Goal: Transaction & Acquisition: Book appointment/travel/reservation

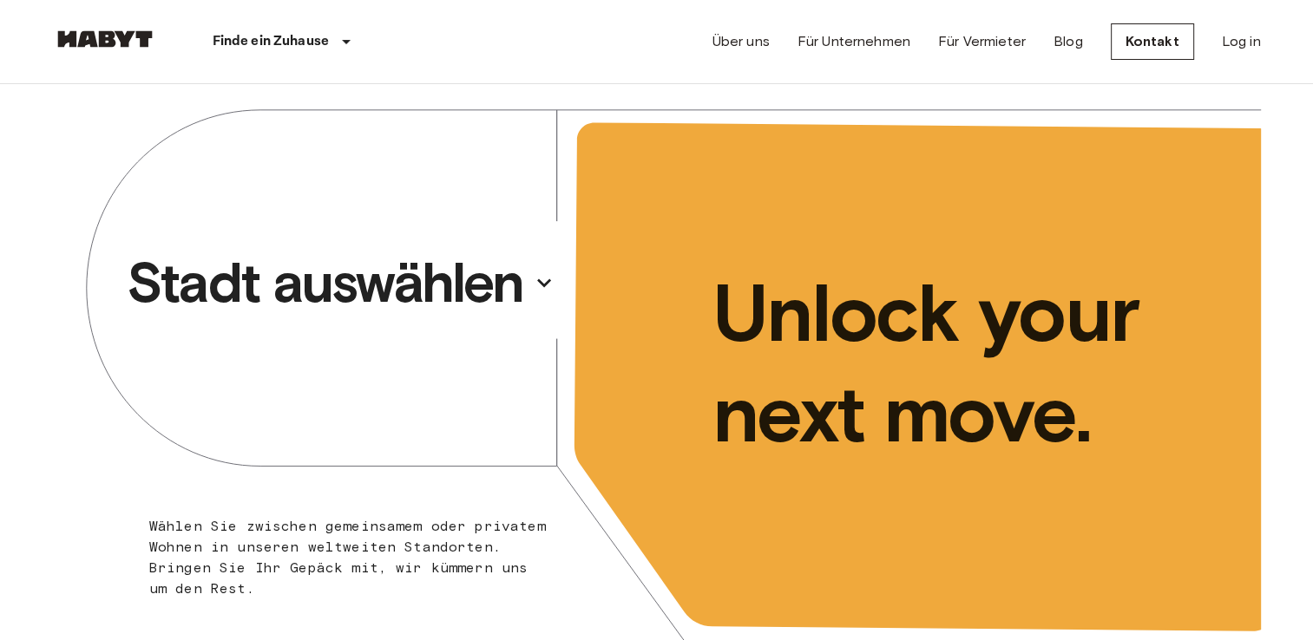
click at [408, 298] on p "Stadt auswählen" at bounding box center [325, 282] width 397 height 69
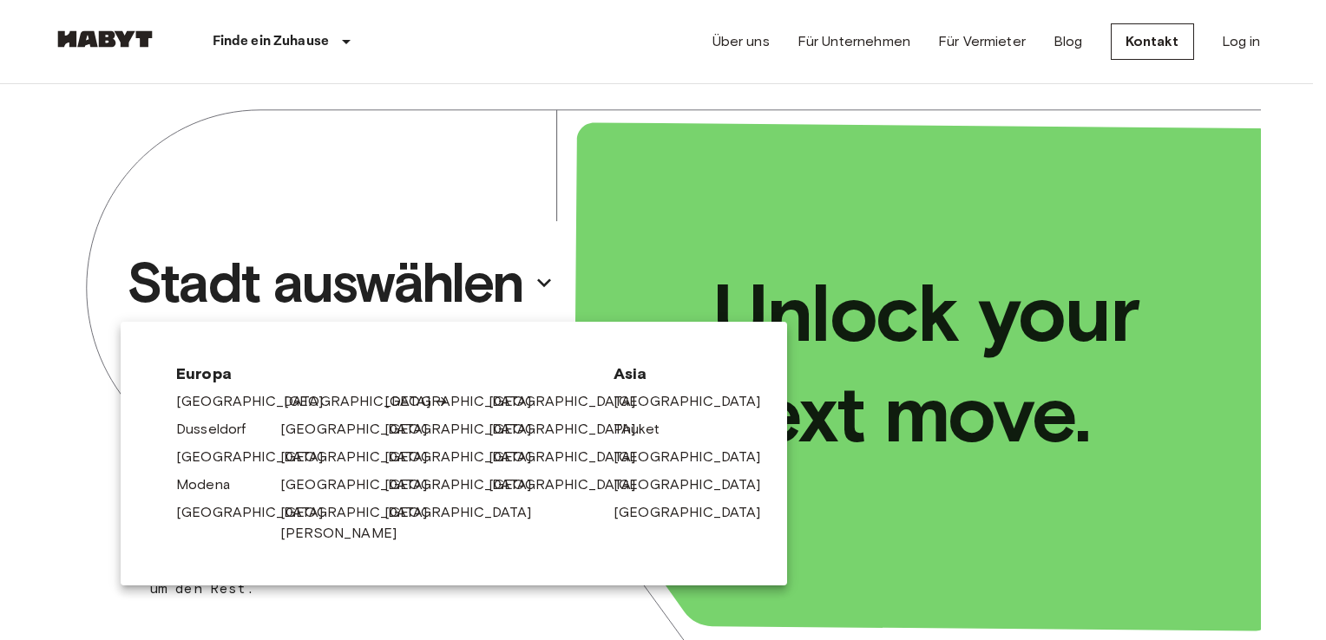
click at [298, 404] on link "[GEOGRAPHIC_DATA]" at bounding box center [366, 401] width 165 height 21
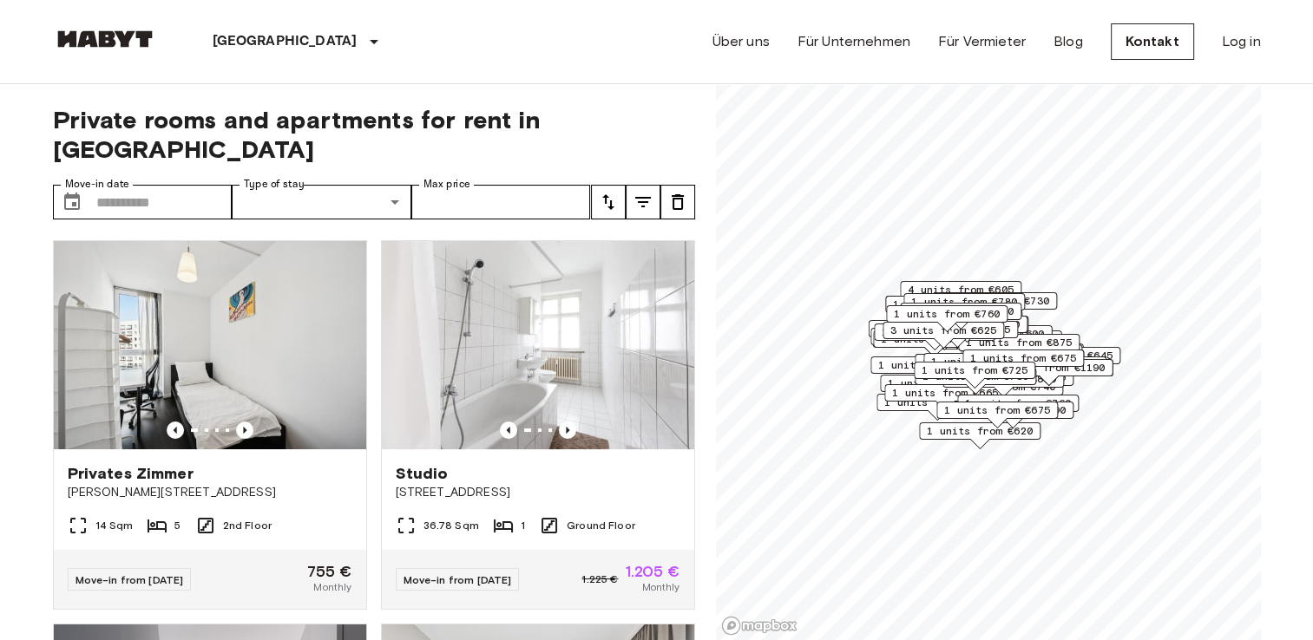
click at [175, 154] on div "Private rooms and apartments for rent in [GEOGRAPHIC_DATA] Move-in date ​ Move-…" at bounding box center [374, 362] width 642 height 557
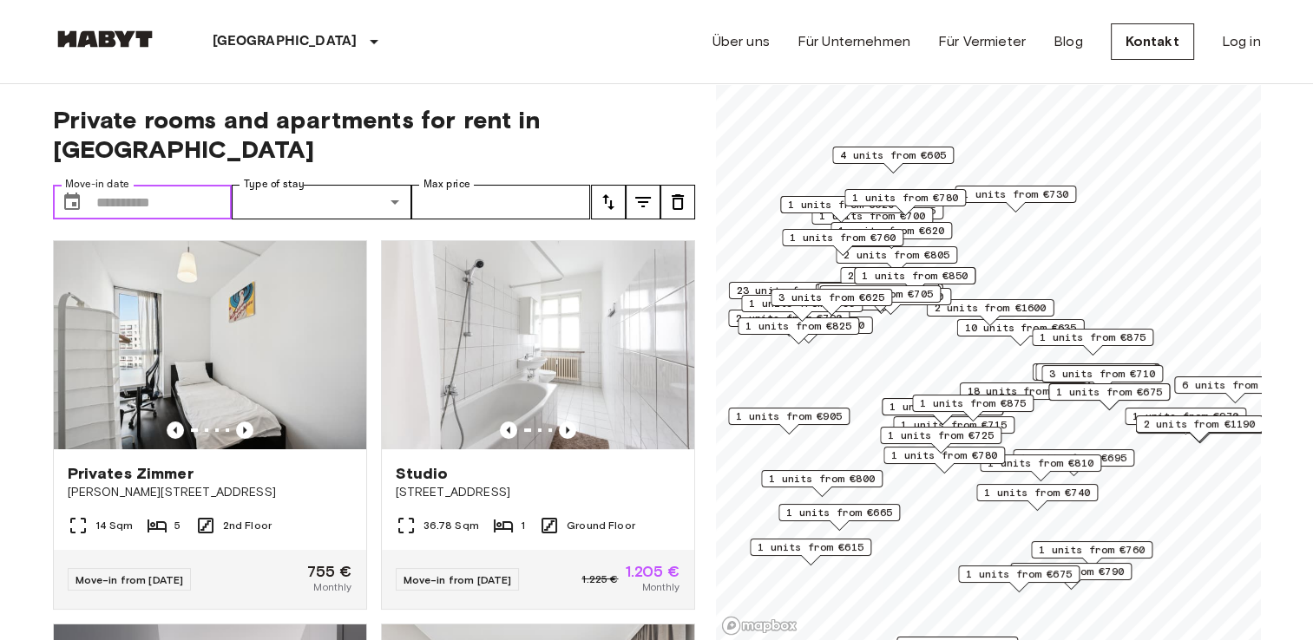
click at [179, 185] on input "Move-in date" at bounding box center [164, 202] width 136 height 35
click at [174, 185] on input "Move-in date" at bounding box center [164, 202] width 136 height 35
click at [143, 185] on input "Move-in date" at bounding box center [164, 202] width 136 height 35
click at [206, 185] on input "Move-in date" at bounding box center [164, 202] width 136 height 35
click at [121, 185] on input "Move-in date" at bounding box center [164, 202] width 136 height 35
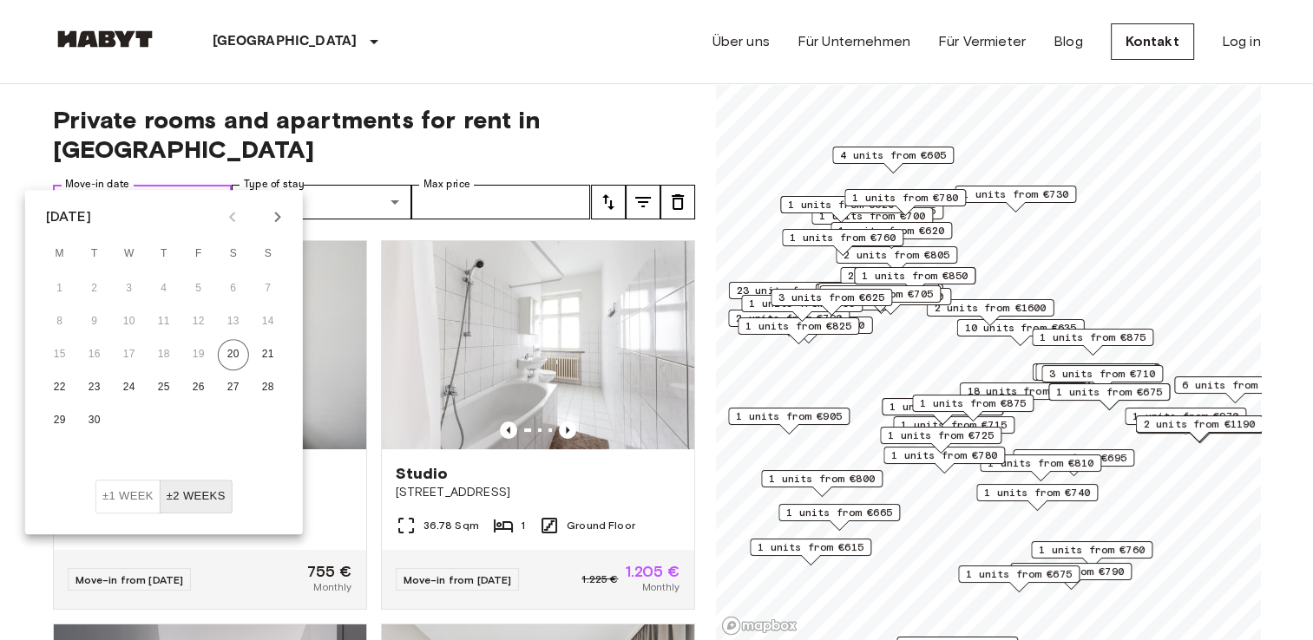
click at [105, 185] on input "Move-in date" at bounding box center [164, 202] width 136 height 35
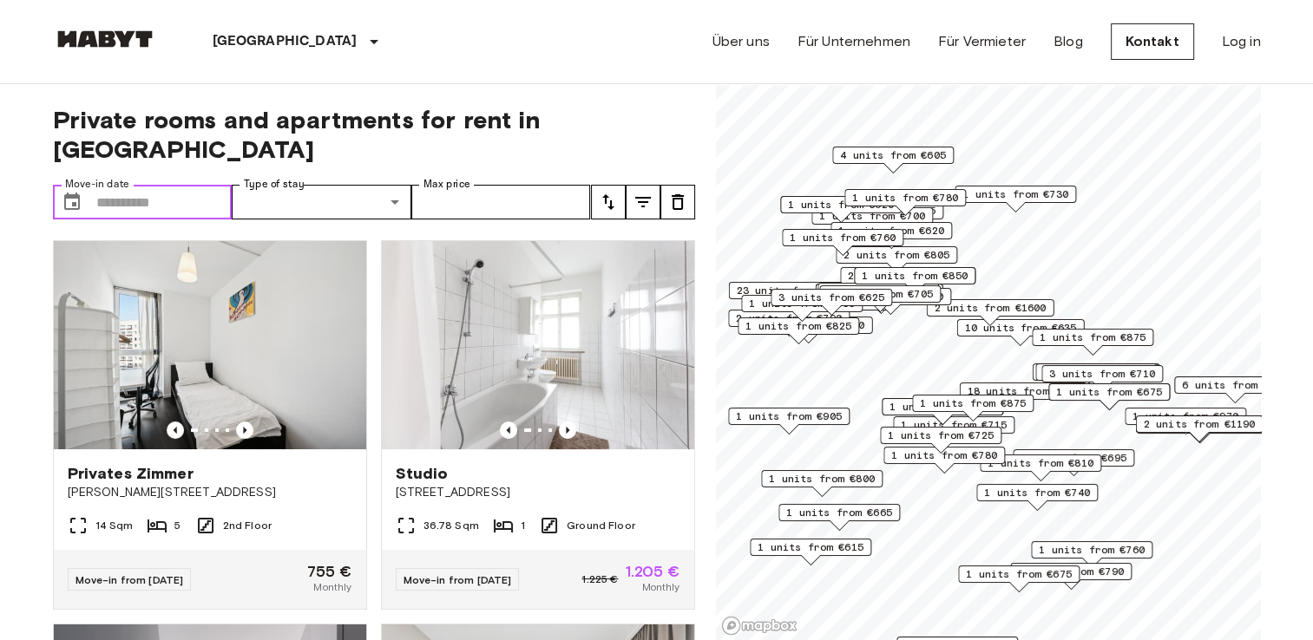
click at [109, 185] on input "Move-in date" at bounding box center [164, 202] width 136 height 35
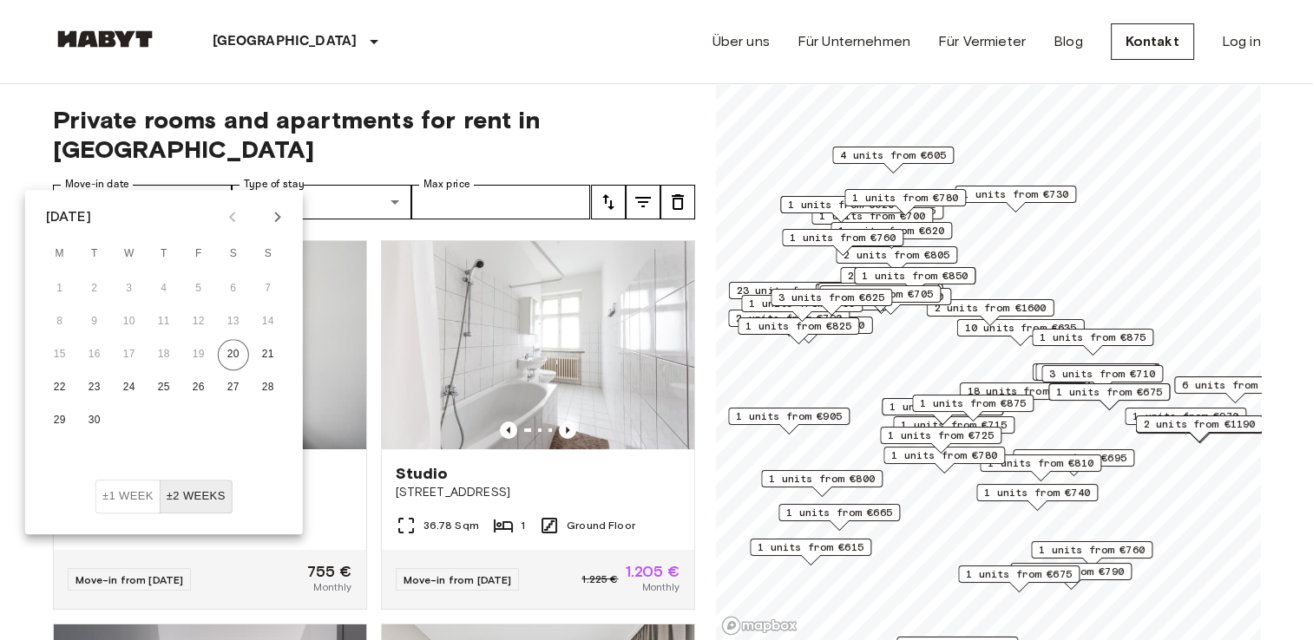
click at [274, 223] on icon "Next month" at bounding box center [277, 217] width 21 height 21
click at [239, 292] on button "1" at bounding box center [233, 288] width 31 height 31
type input "**********"
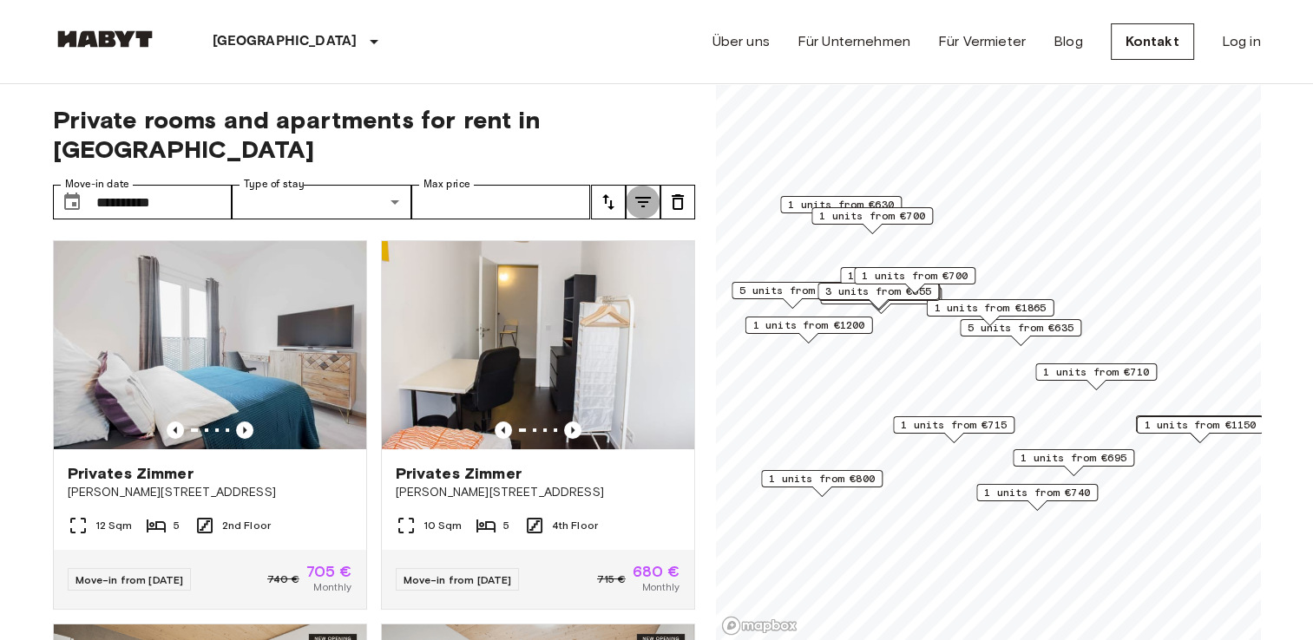
click at [652, 192] on icon "tune" at bounding box center [643, 202] width 21 height 21
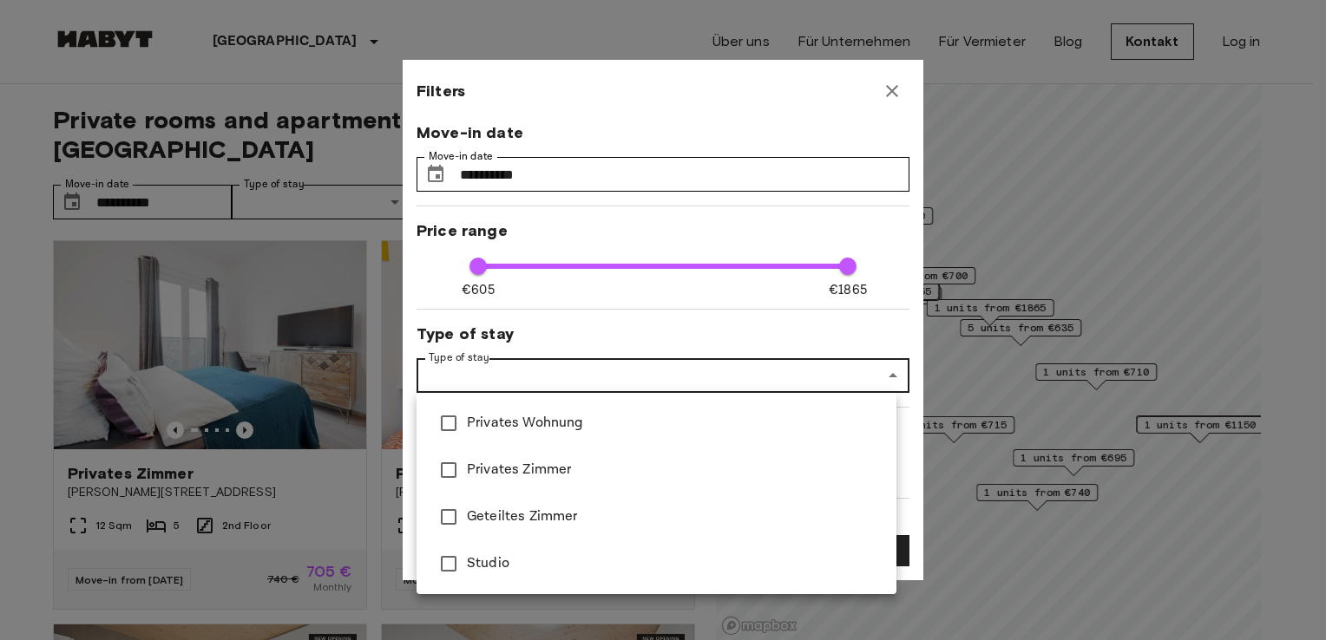
drag, startPoint x: 905, startPoint y: 246, endPoint x: 899, endPoint y: 275, distance: 29.3
click at [899, 275] on div at bounding box center [663, 320] width 1326 height 640
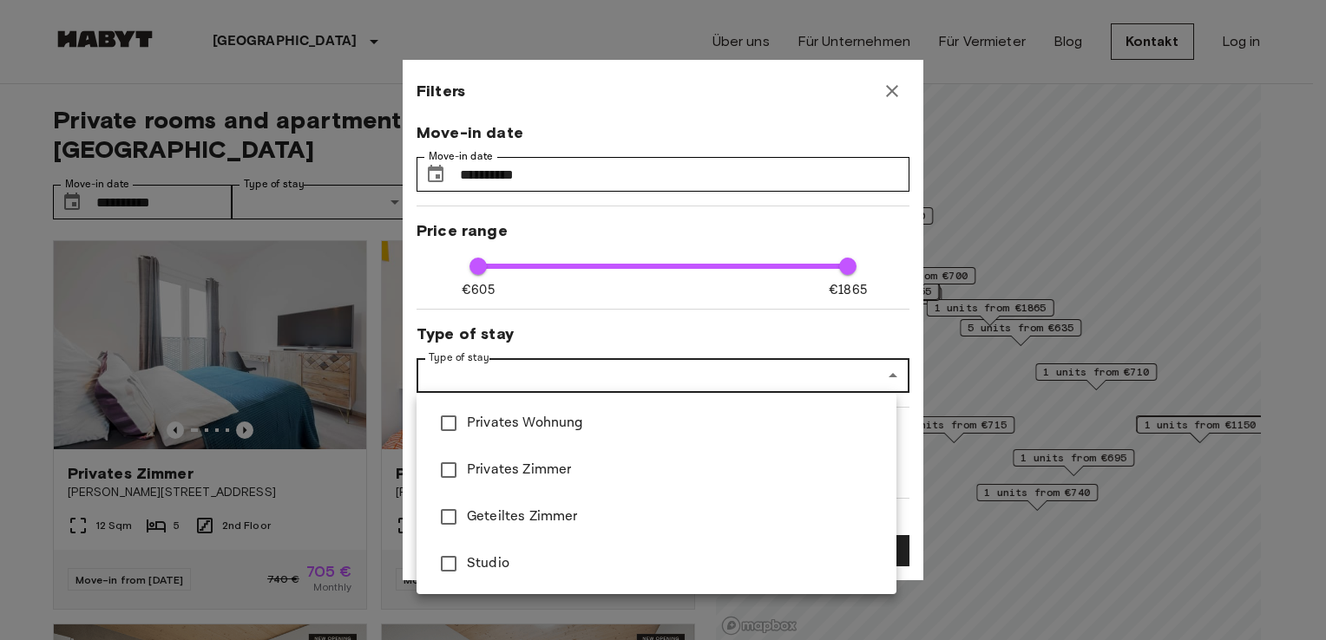
click at [487, 519] on span "Geteiltes Zimmer" at bounding box center [675, 517] width 416 height 21
type input "**********"
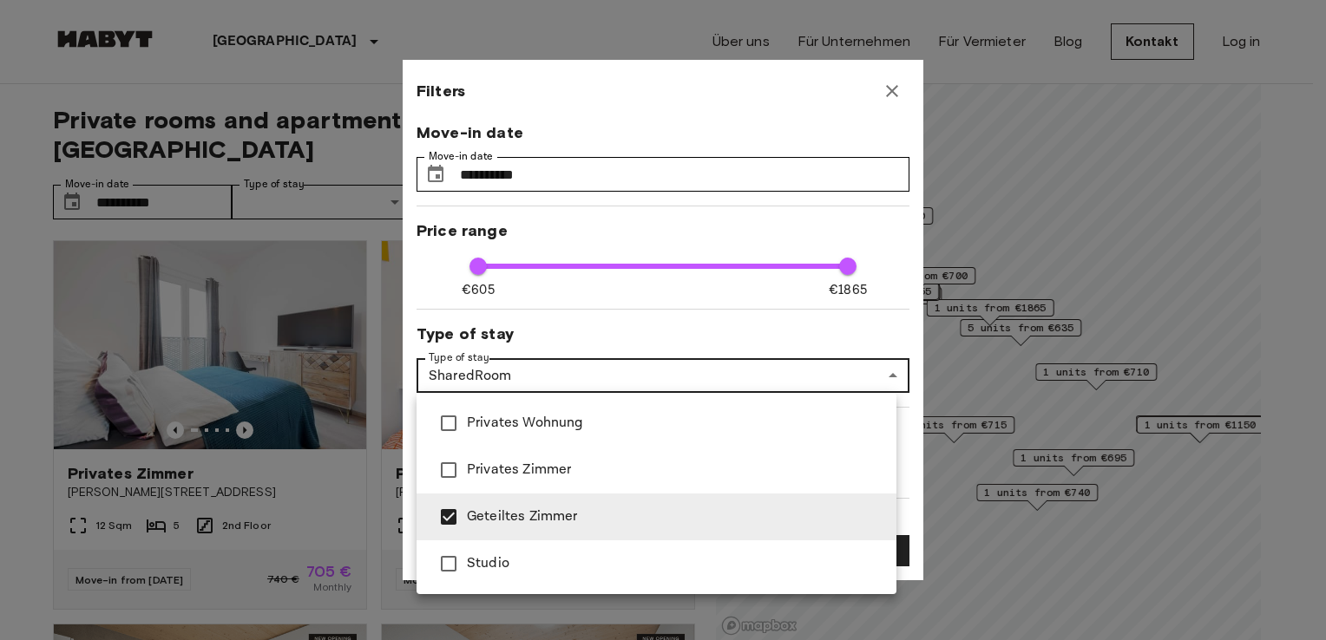
click at [907, 260] on div at bounding box center [663, 320] width 1326 height 640
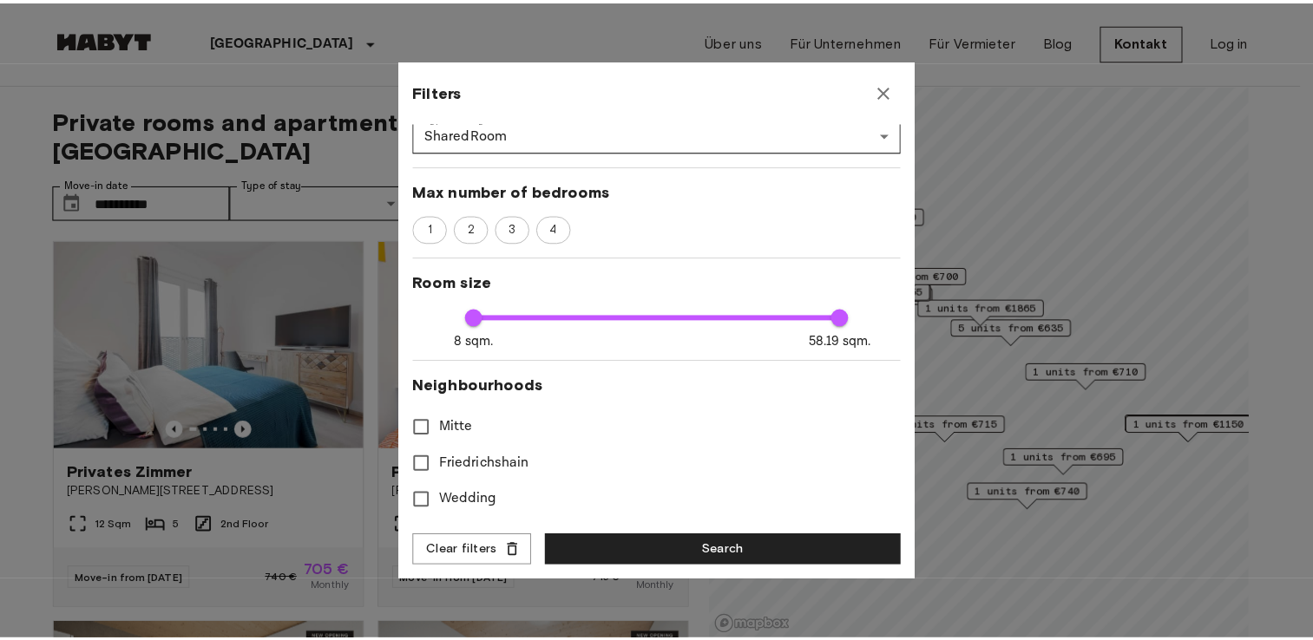
scroll to position [246, 0]
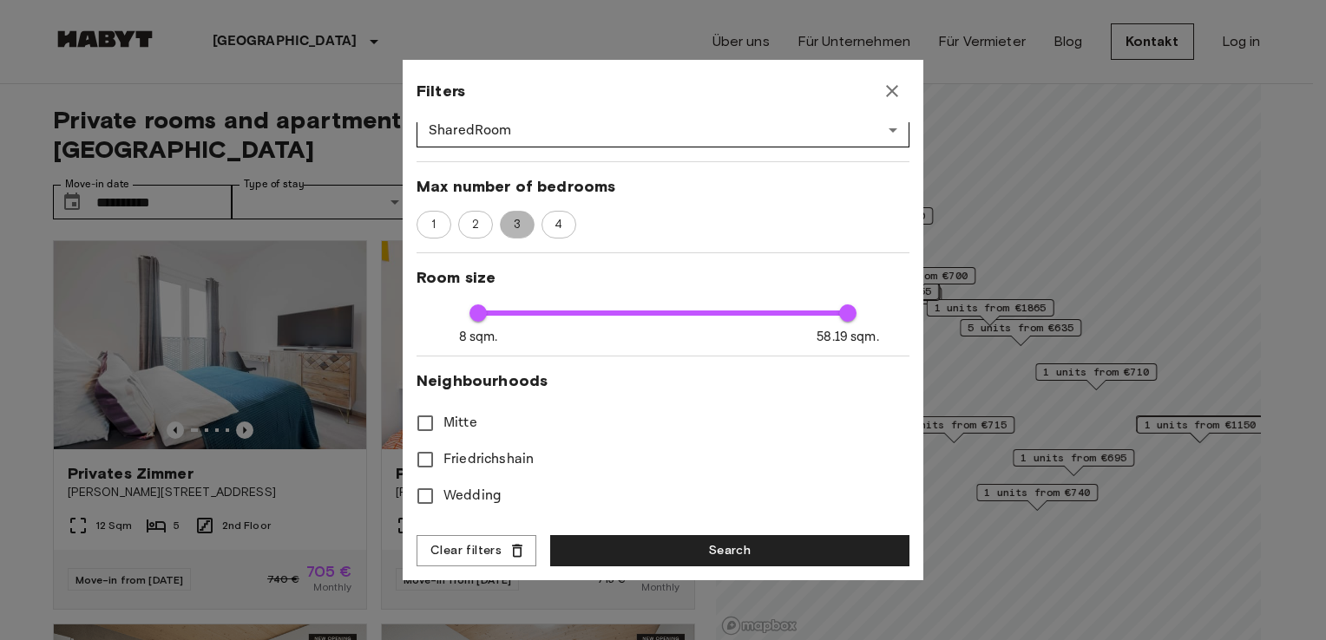
click at [513, 223] on span "3" at bounding box center [517, 224] width 26 height 17
type input "**"
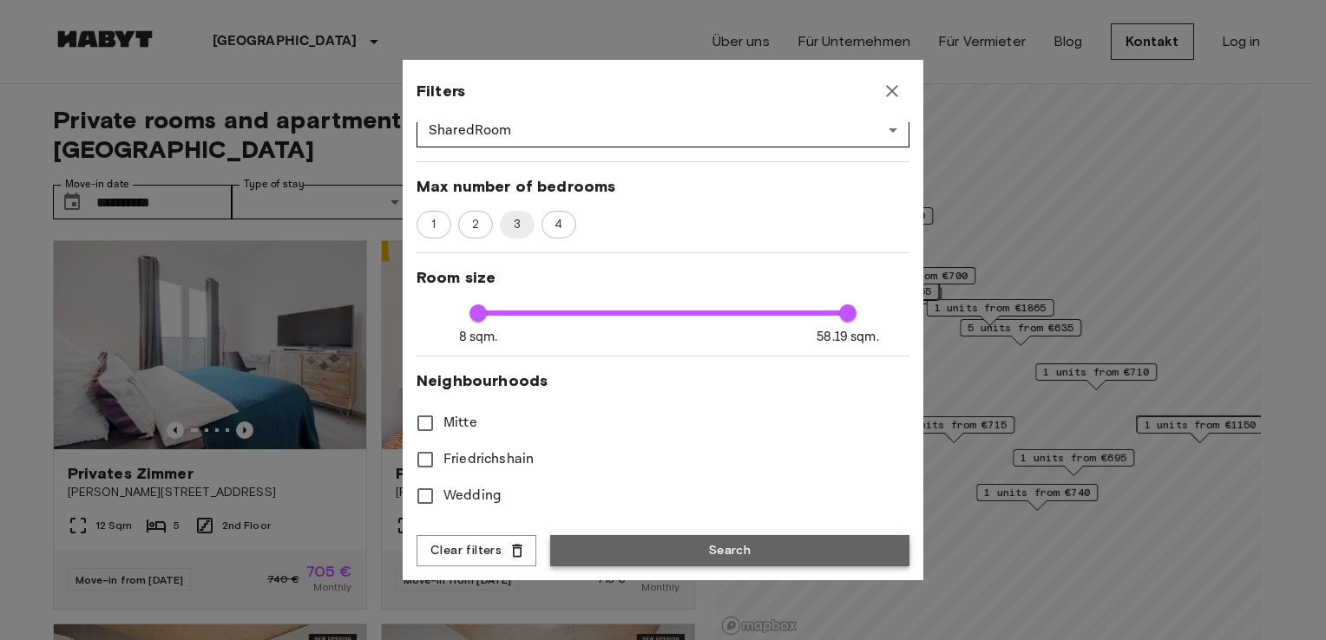
click at [689, 544] on button "Search" at bounding box center [729, 551] width 359 height 32
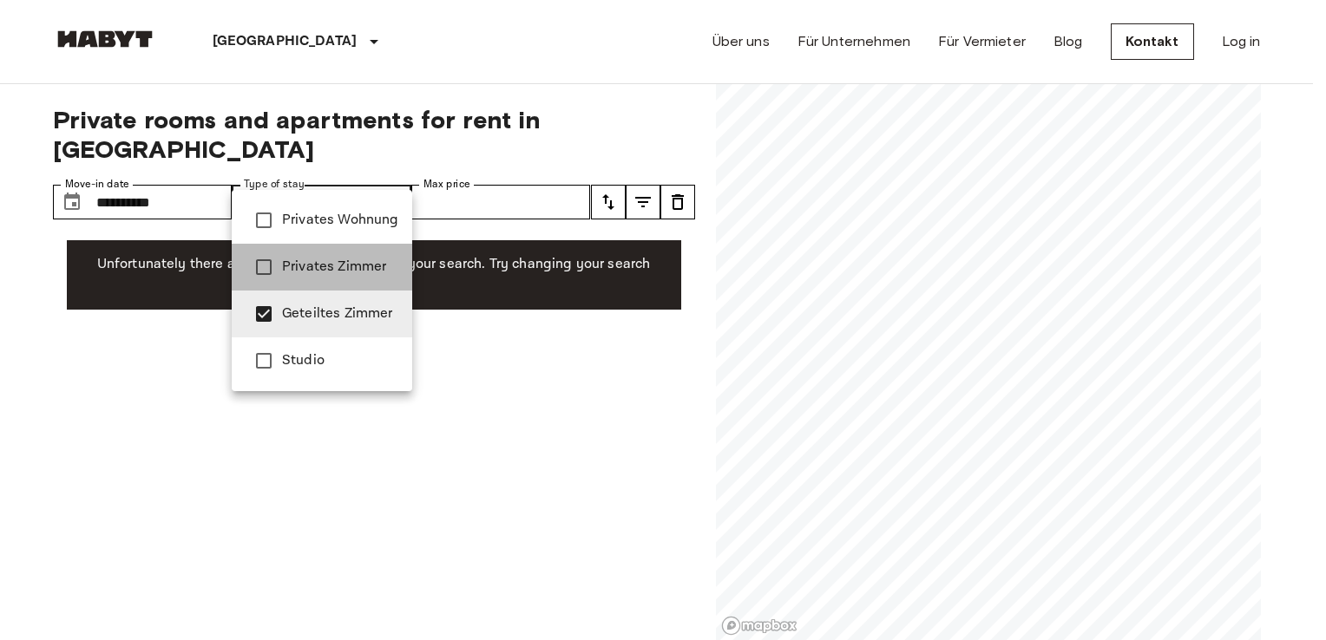
click at [339, 262] on span "Privates Zimmer" at bounding box center [340, 267] width 116 height 21
type input "**********"
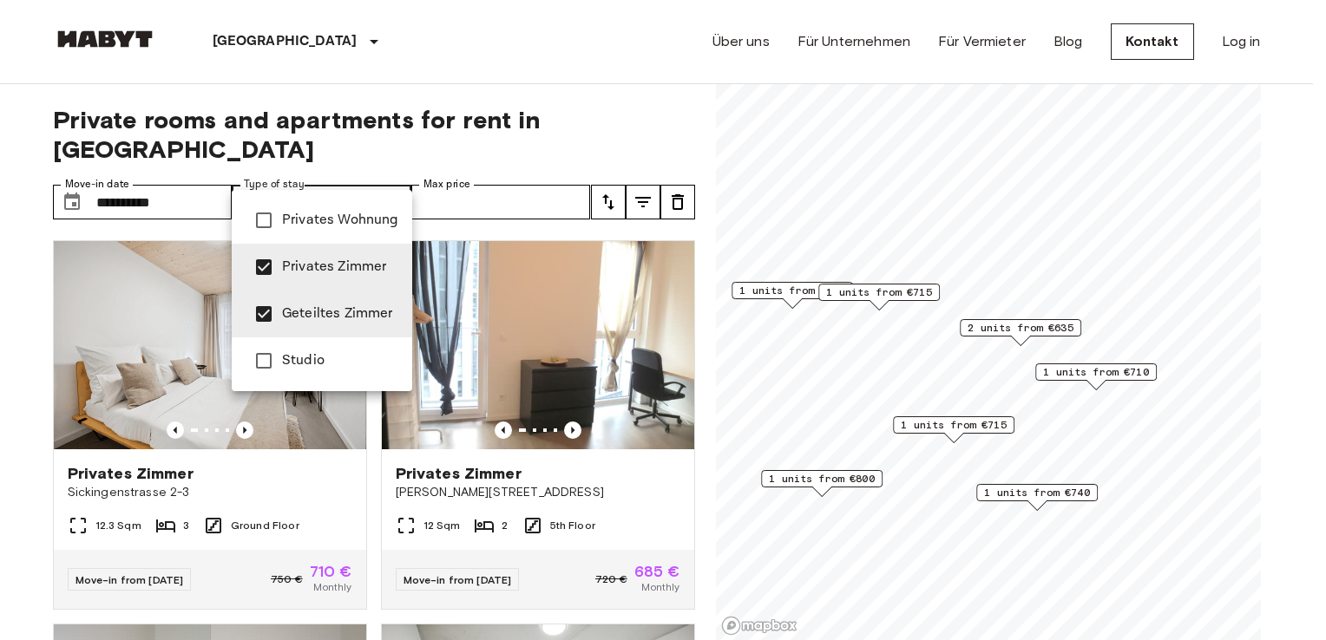
click at [16, 300] on div at bounding box center [663, 320] width 1326 height 640
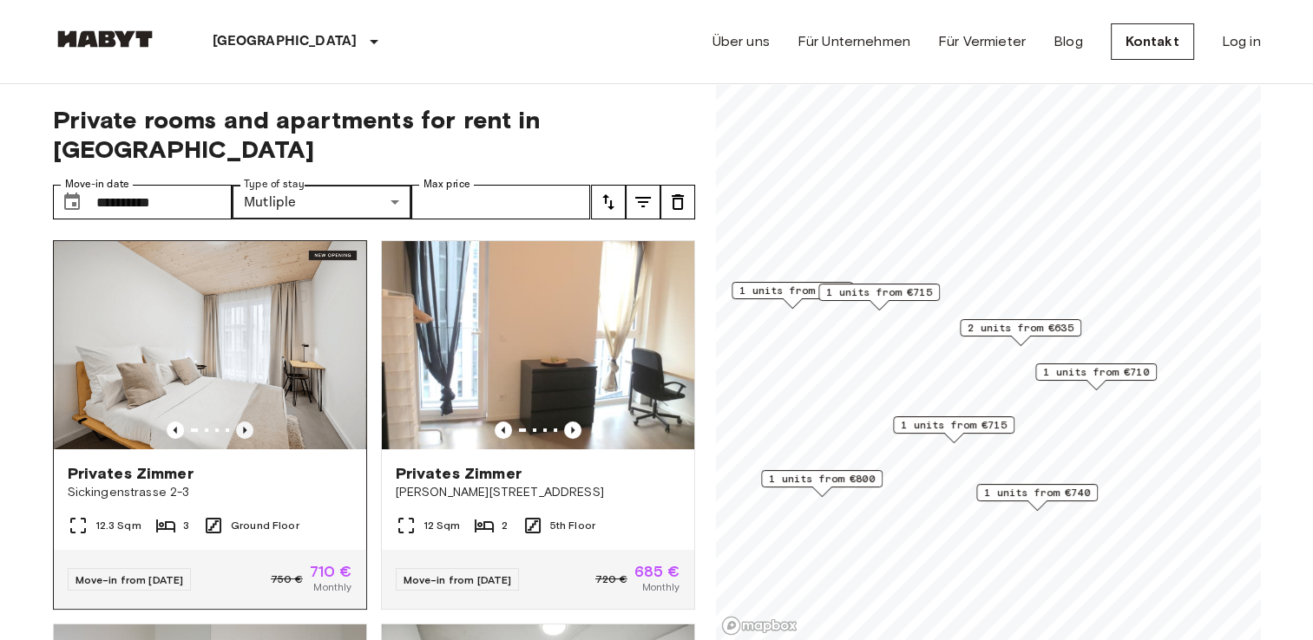
click at [243, 427] on icon "Previous image" at bounding box center [244, 430] width 3 height 7
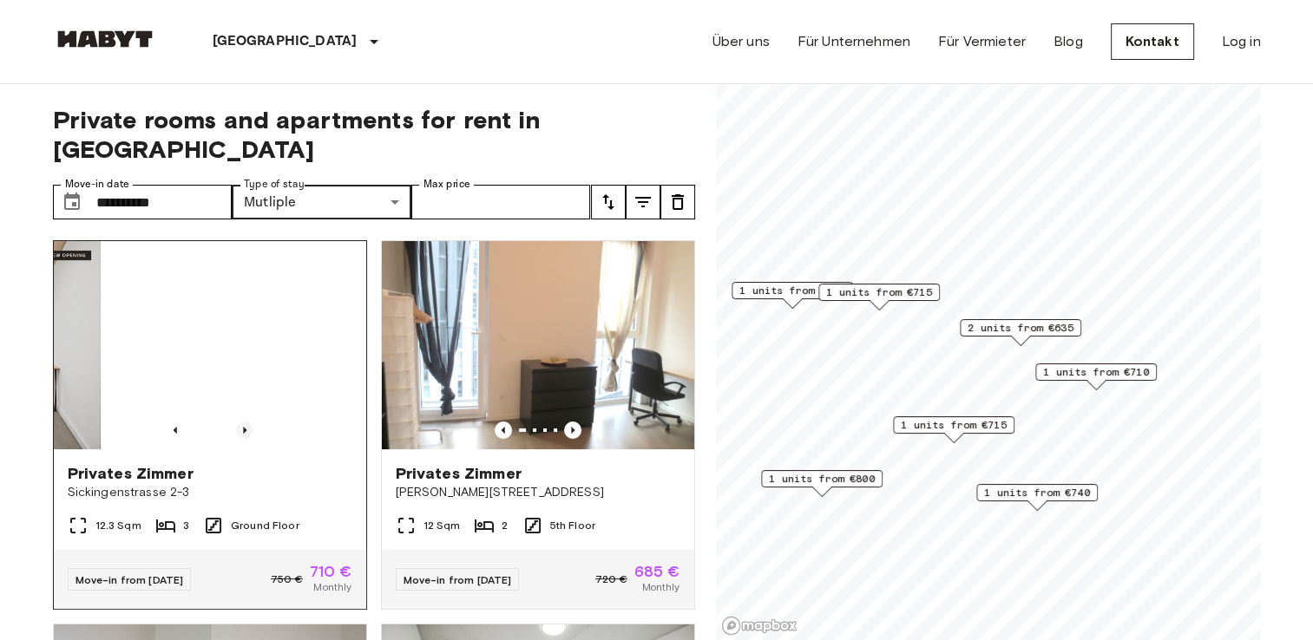
click at [243, 427] on icon "Previous image" at bounding box center [244, 430] width 3 height 7
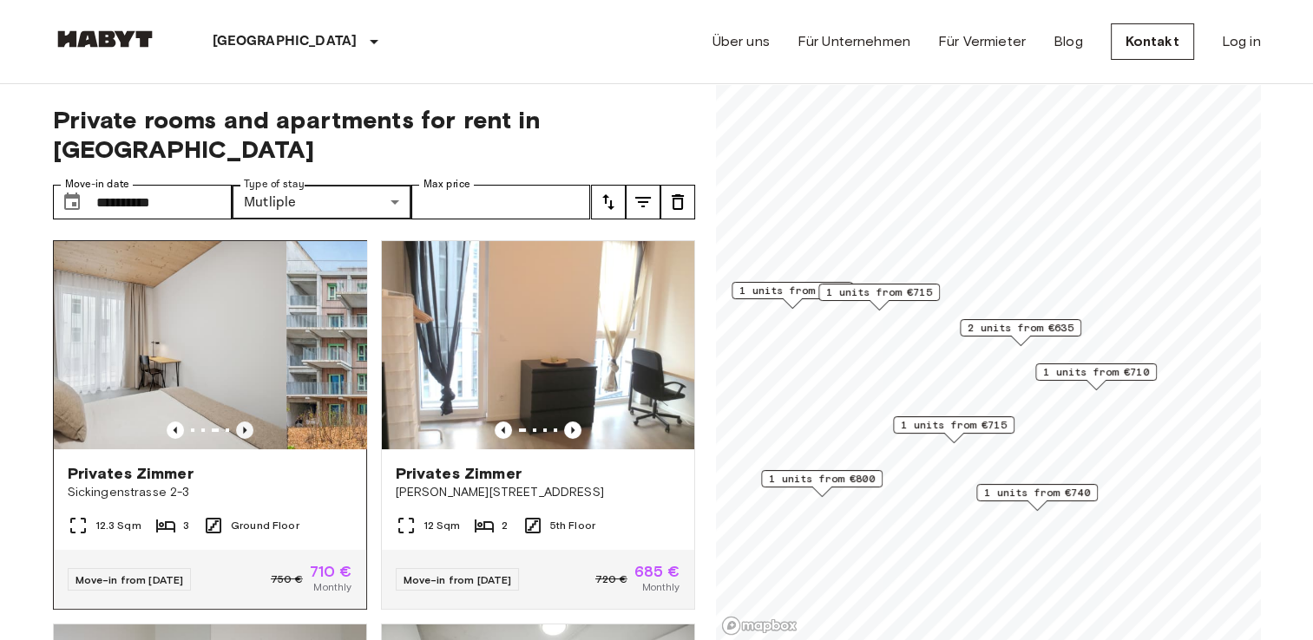
click at [243, 427] on icon "Previous image" at bounding box center [244, 430] width 3 height 7
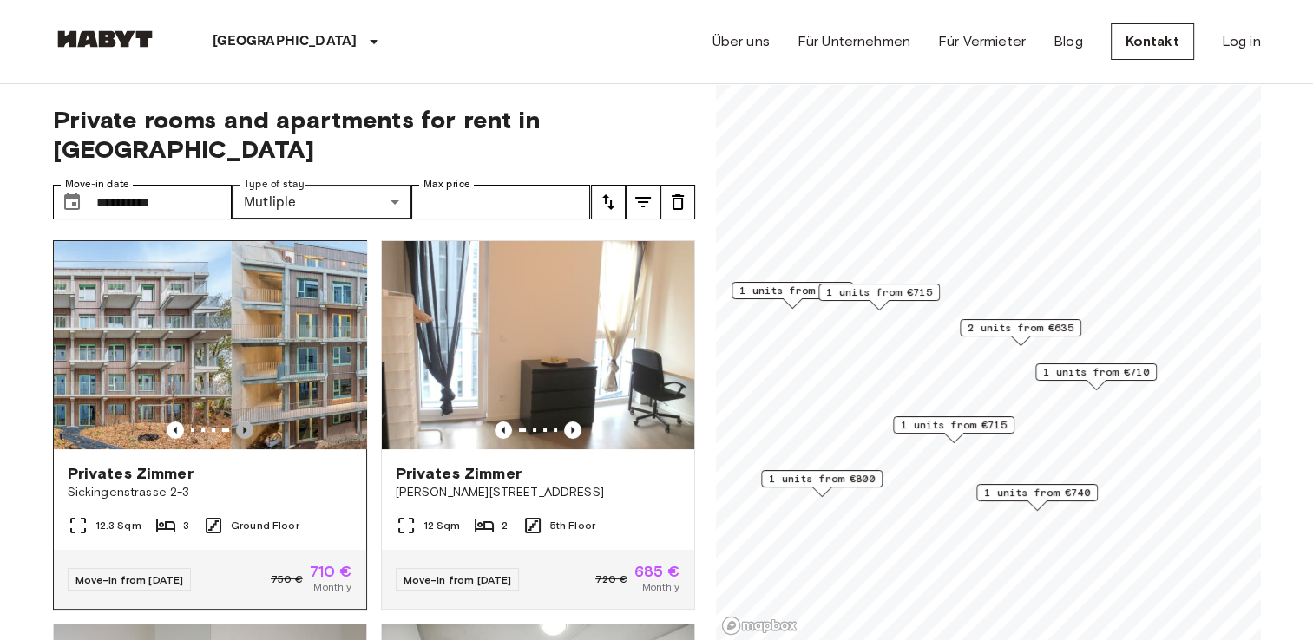
click at [243, 427] on icon "Previous image" at bounding box center [244, 430] width 3 height 7
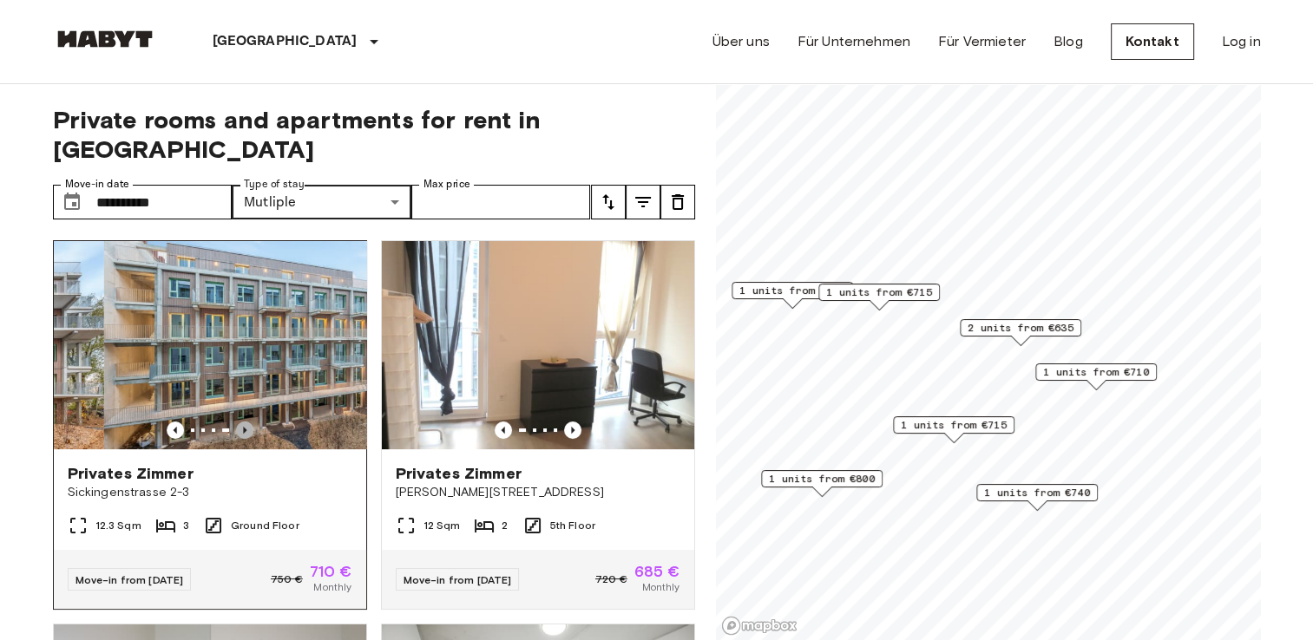
click at [243, 427] on icon "Previous image" at bounding box center [244, 430] width 3 height 7
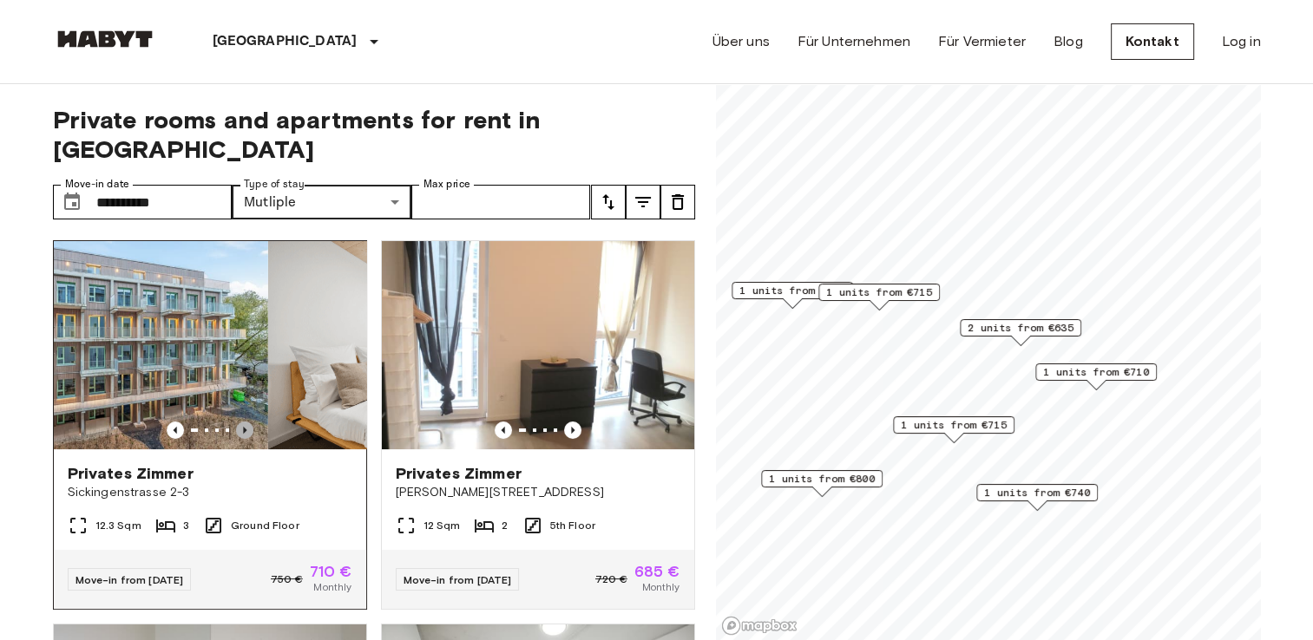
click at [243, 427] on icon "Previous image" at bounding box center [244, 430] width 3 height 7
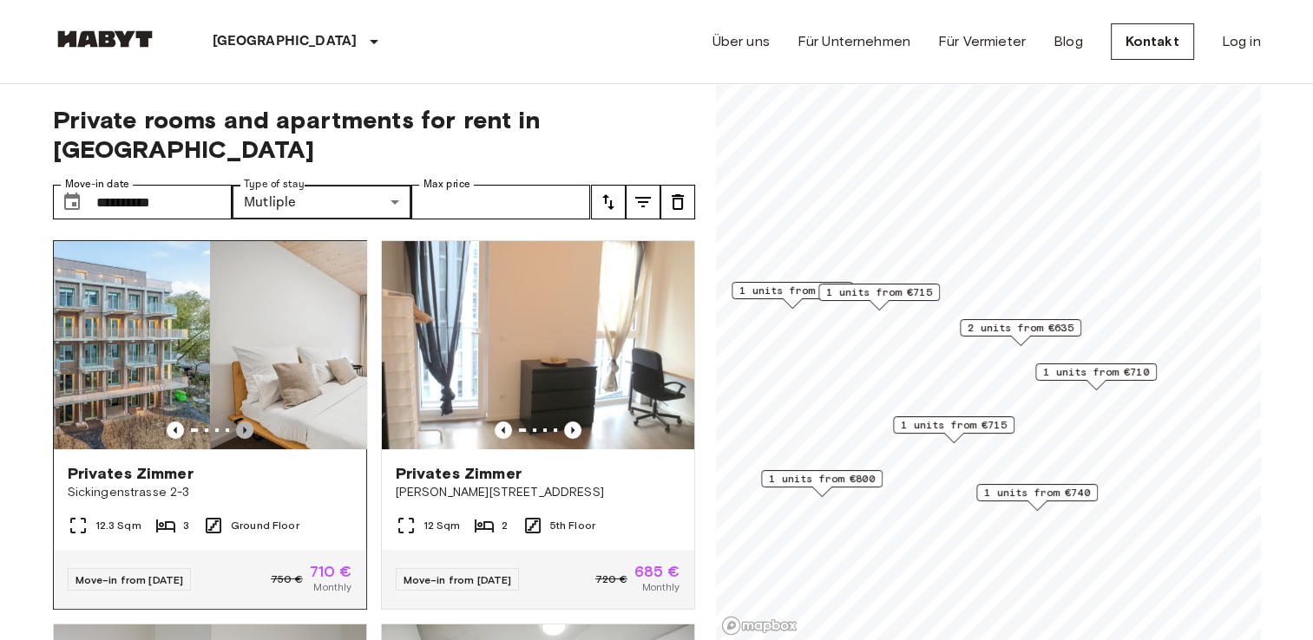
click at [243, 427] on icon "Previous image" at bounding box center [244, 430] width 3 height 7
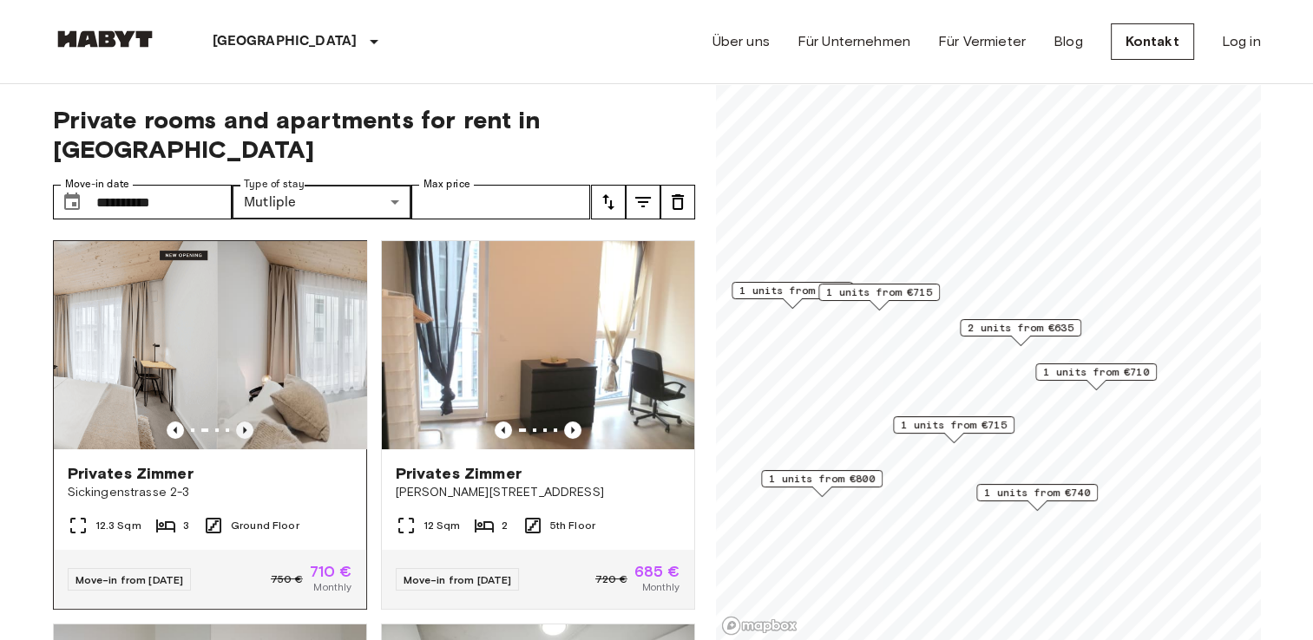
click at [243, 427] on icon "Previous image" at bounding box center [244, 430] width 3 height 7
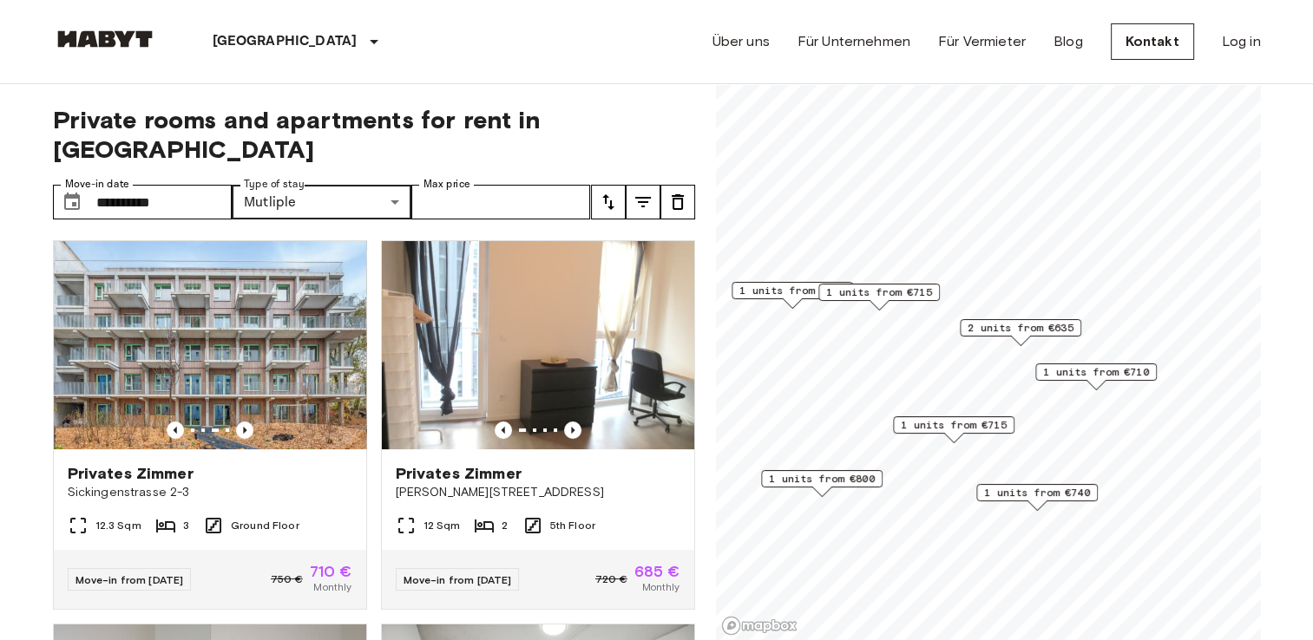
scroll to position [49, 0]
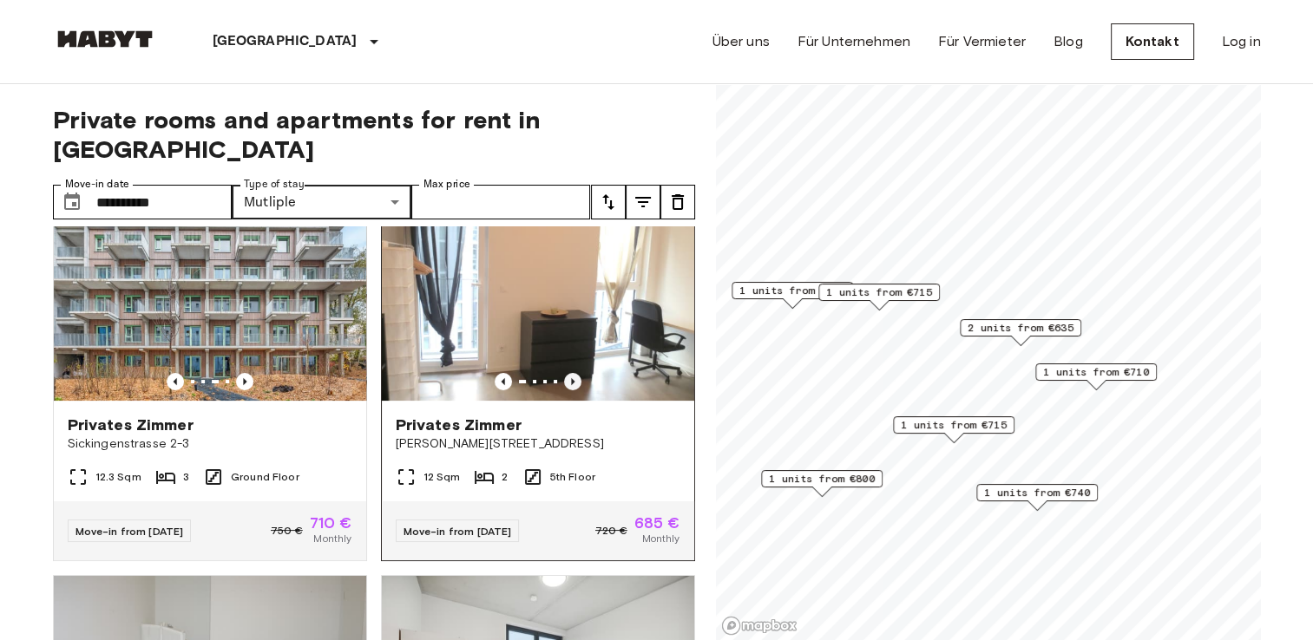
click at [566, 373] on icon "Previous image" at bounding box center [572, 381] width 17 height 17
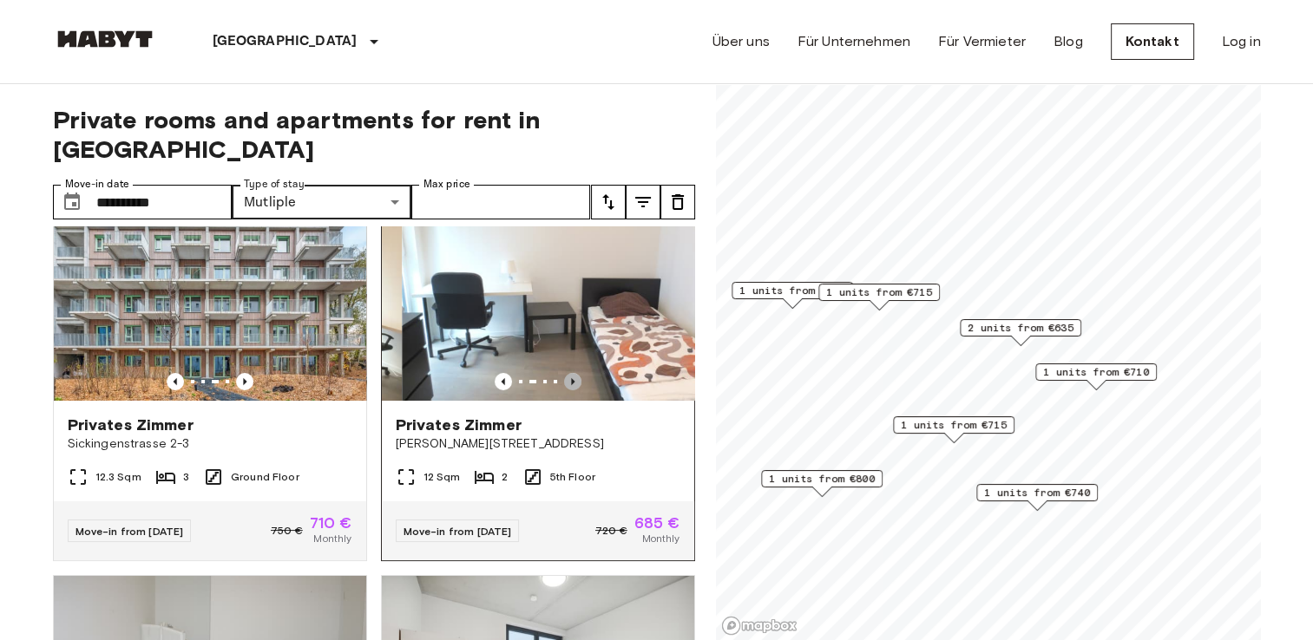
click at [566, 373] on icon "Previous image" at bounding box center [572, 381] width 17 height 17
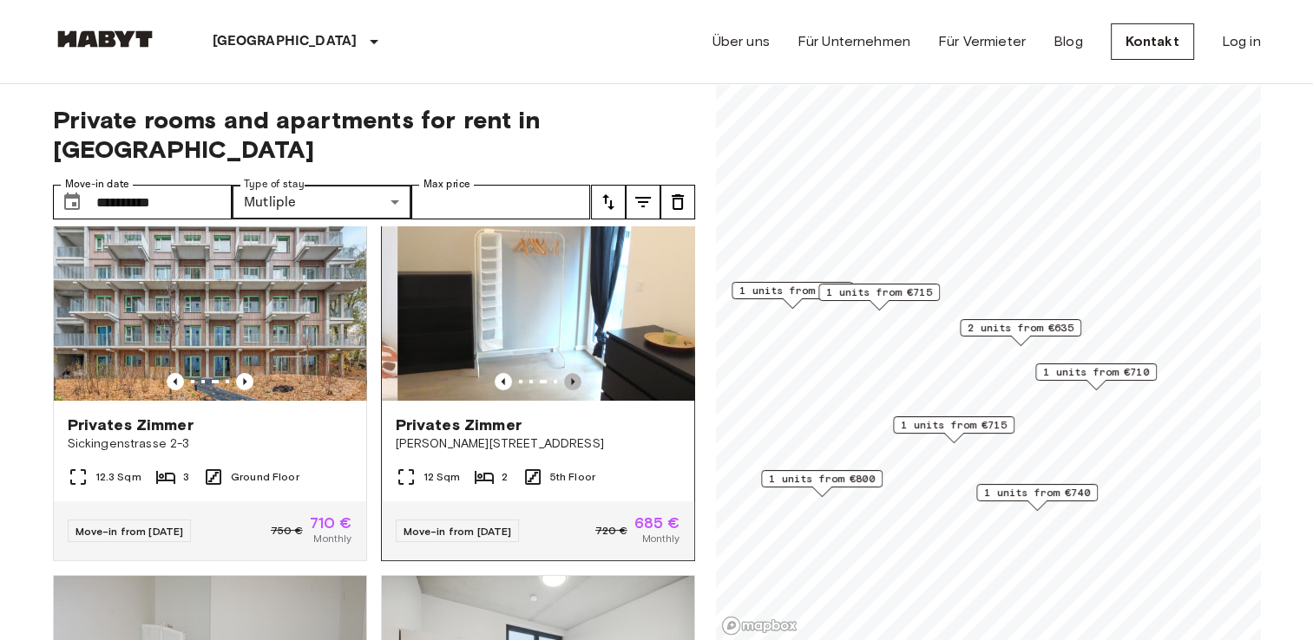
click at [566, 373] on icon "Previous image" at bounding box center [572, 381] width 17 height 17
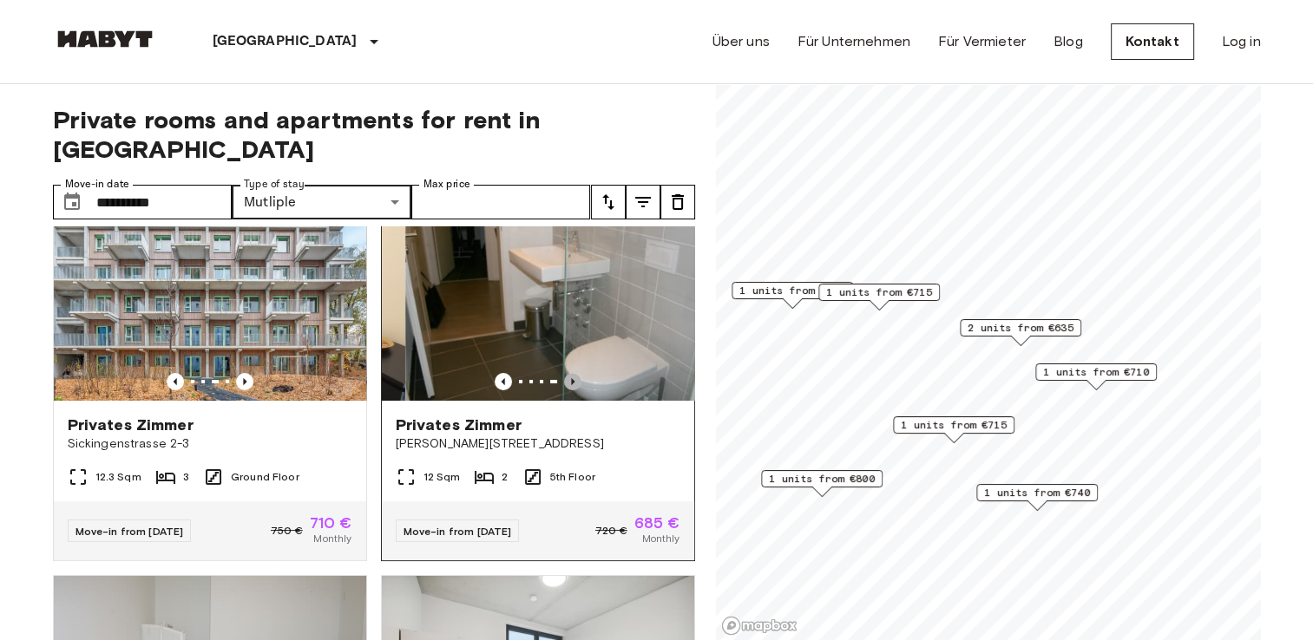
click at [566, 373] on icon "Previous image" at bounding box center [572, 381] width 17 height 17
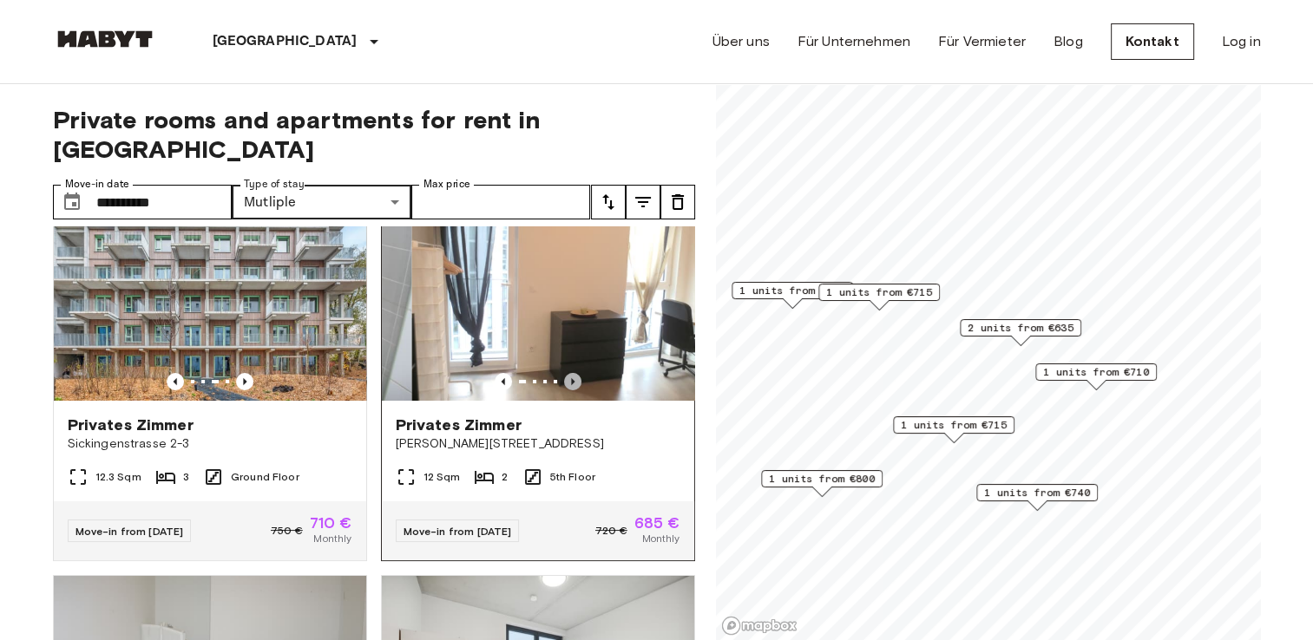
click at [566, 373] on icon "Previous image" at bounding box center [572, 381] width 17 height 17
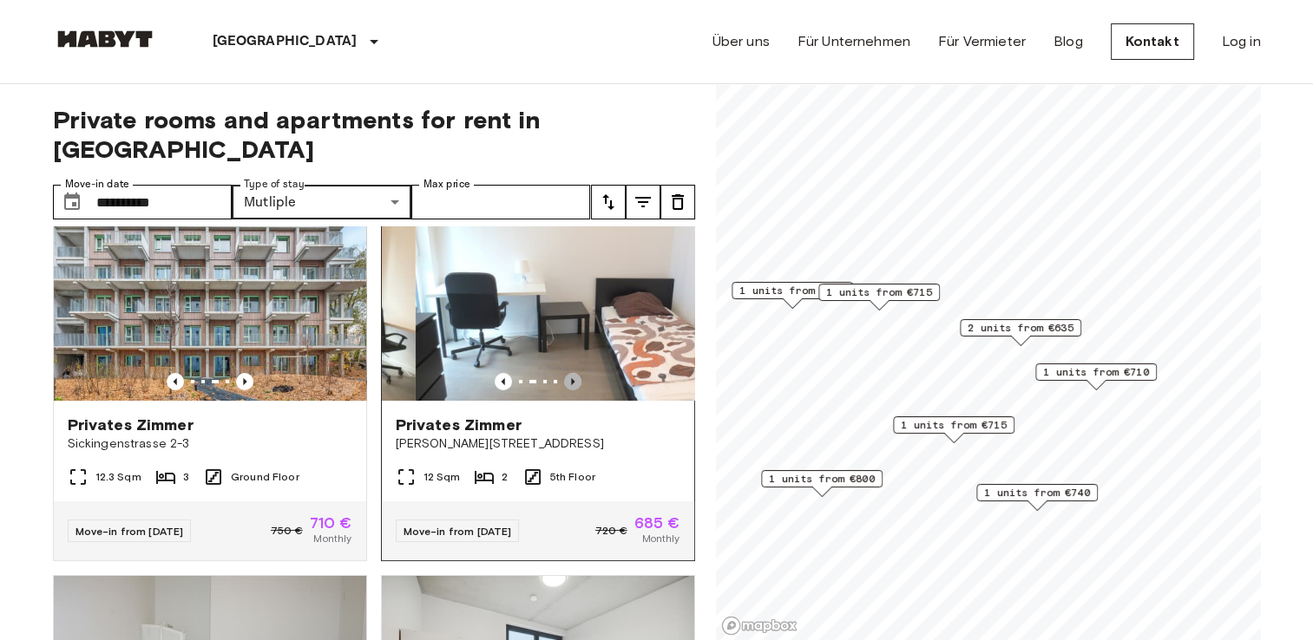
click at [566, 373] on icon "Previous image" at bounding box center [572, 381] width 17 height 17
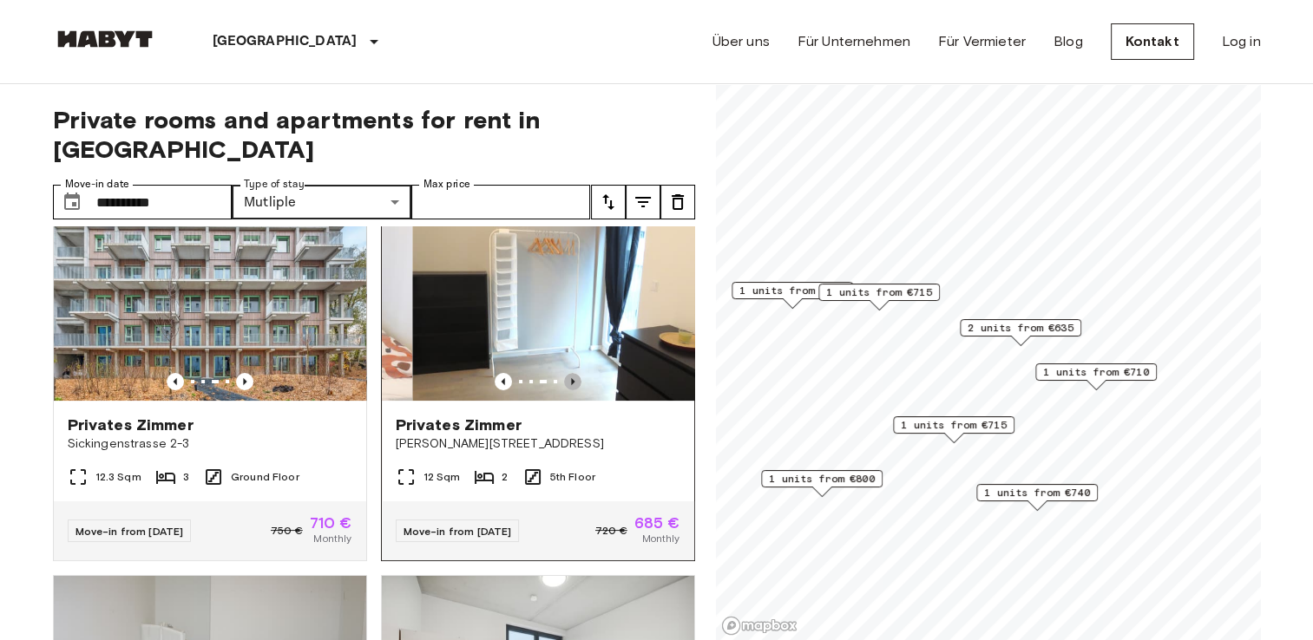
click at [566, 373] on icon "Previous image" at bounding box center [572, 381] width 17 height 17
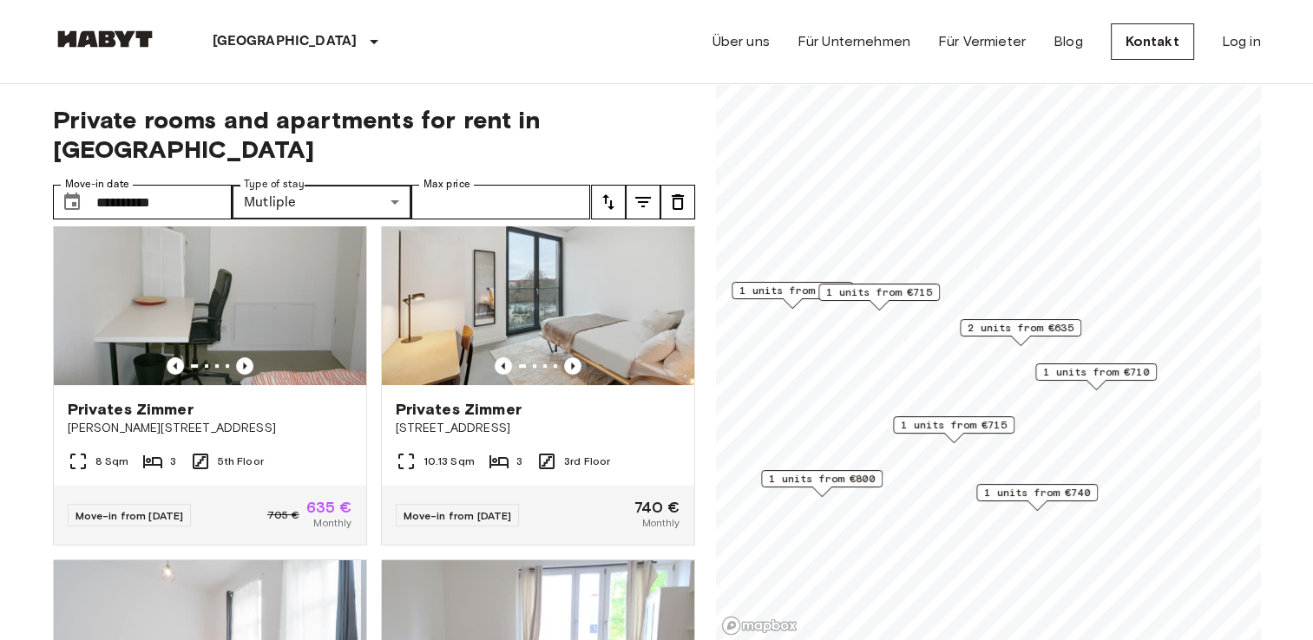
scroll to position [441, 0]
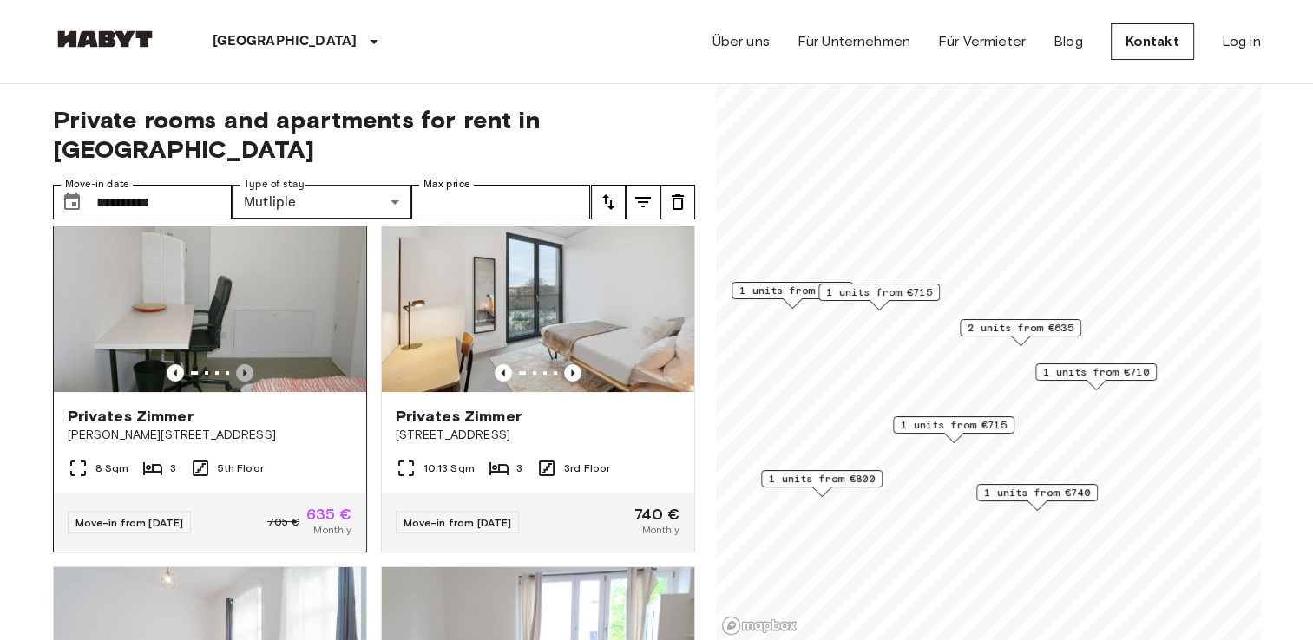
click at [239, 364] on icon "Previous image" at bounding box center [244, 372] width 17 height 17
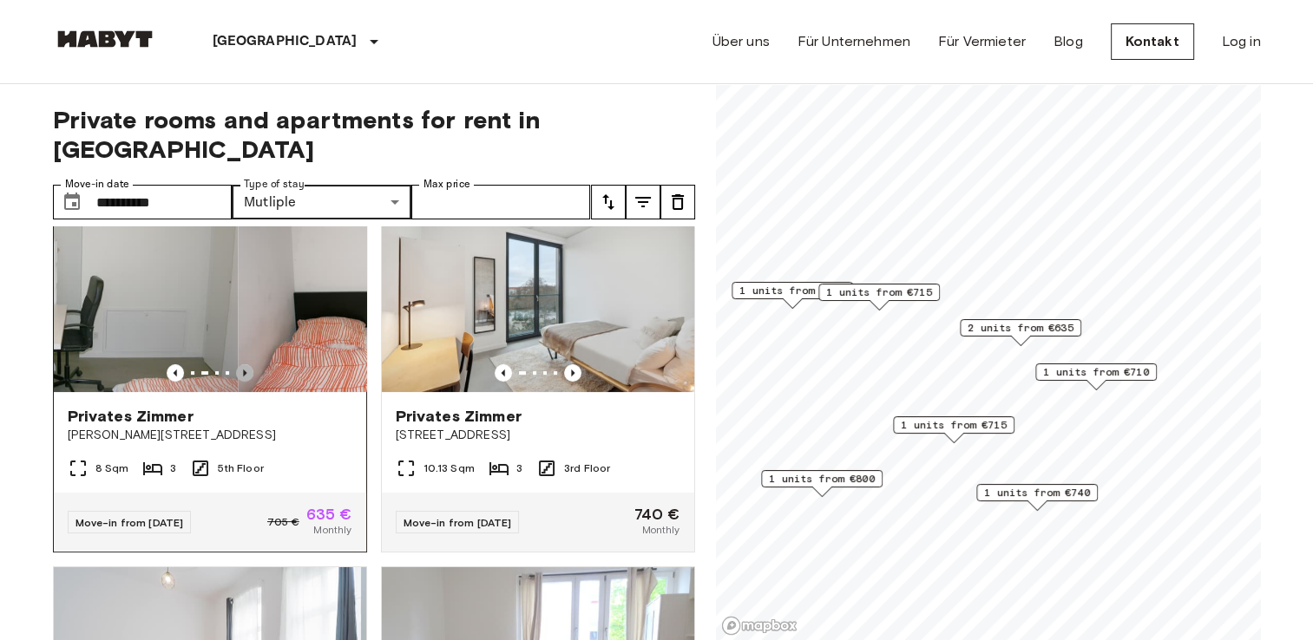
click at [239, 364] on icon "Previous image" at bounding box center [244, 372] width 17 height 17
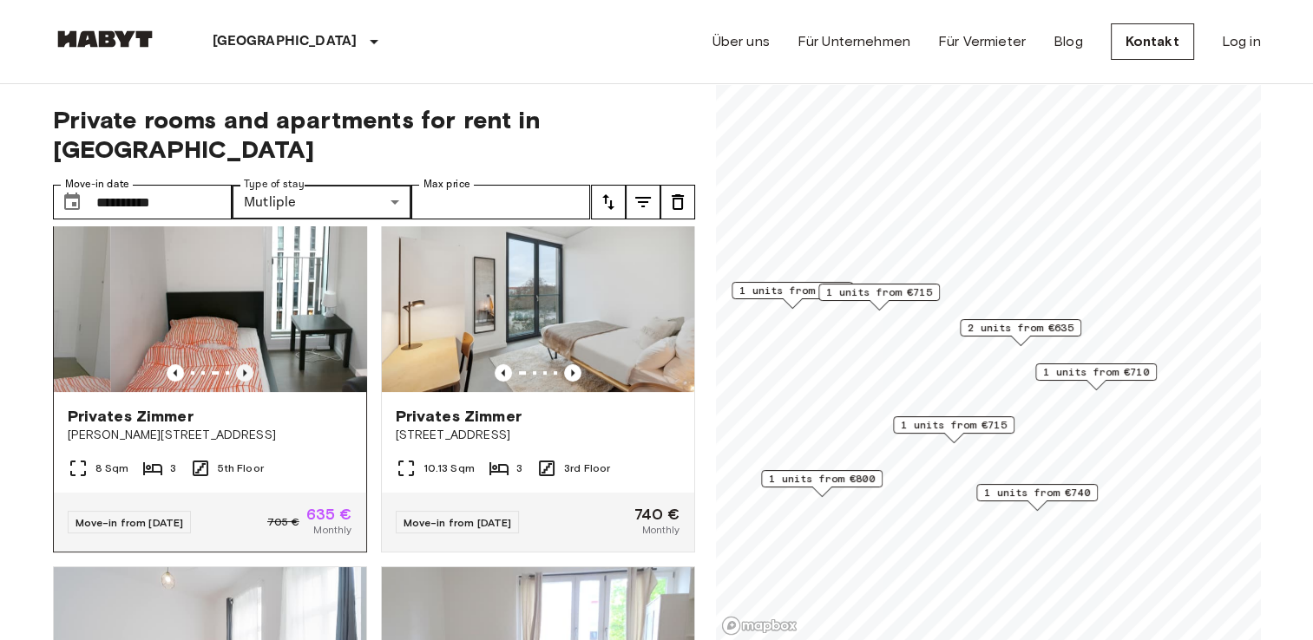
click at [239, 364] on icon "Previous image" at bounding box center [244, 372] width 17 height 17
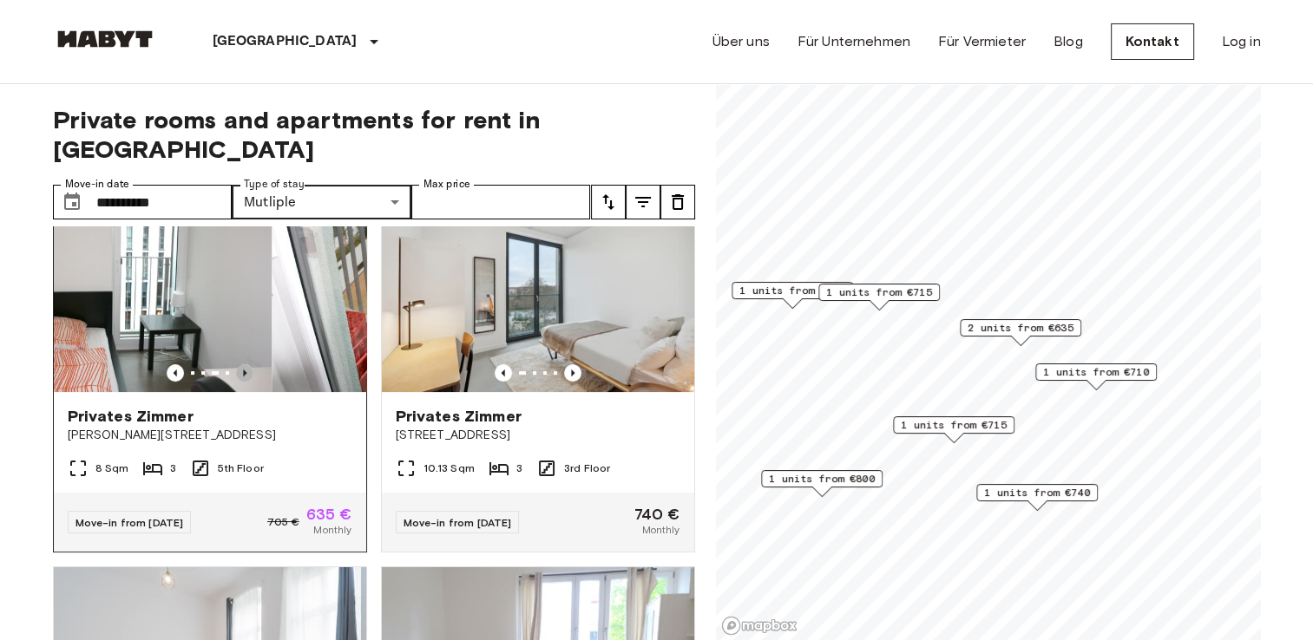
click at [239, 364] on icon "Previous image" at bounding box center [244, 372] width 17 height 17
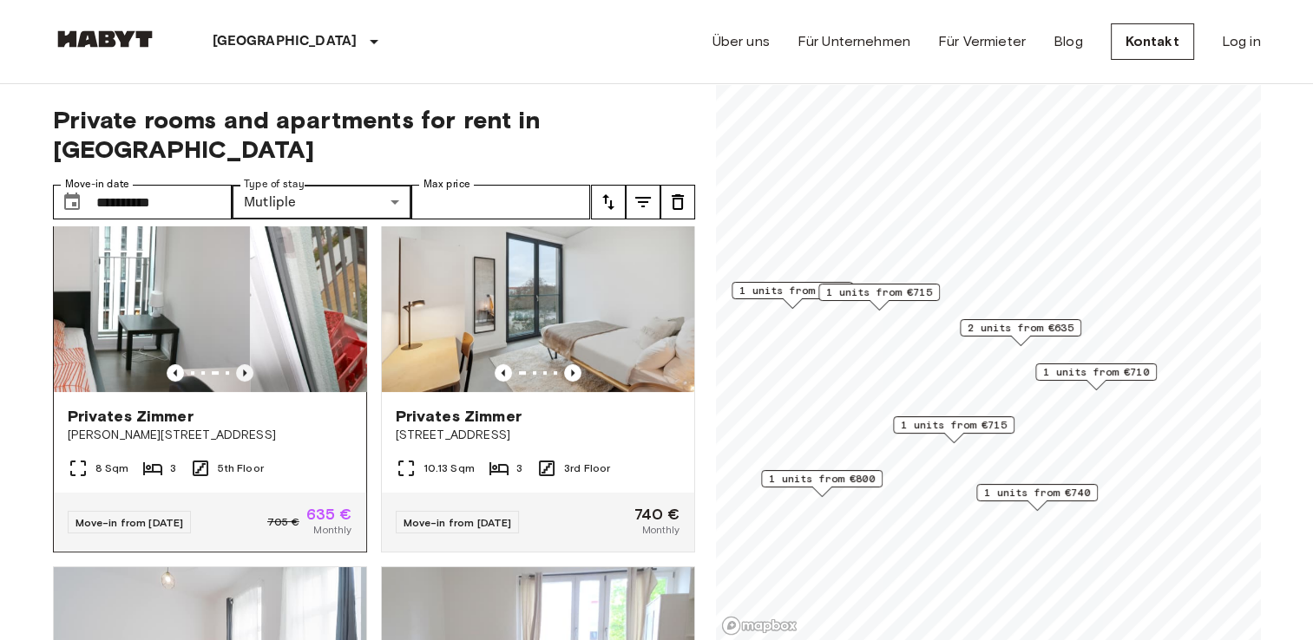
click at [239, 364] on icon "Previous image" at bounding box center [244, 372] width 17 height 17
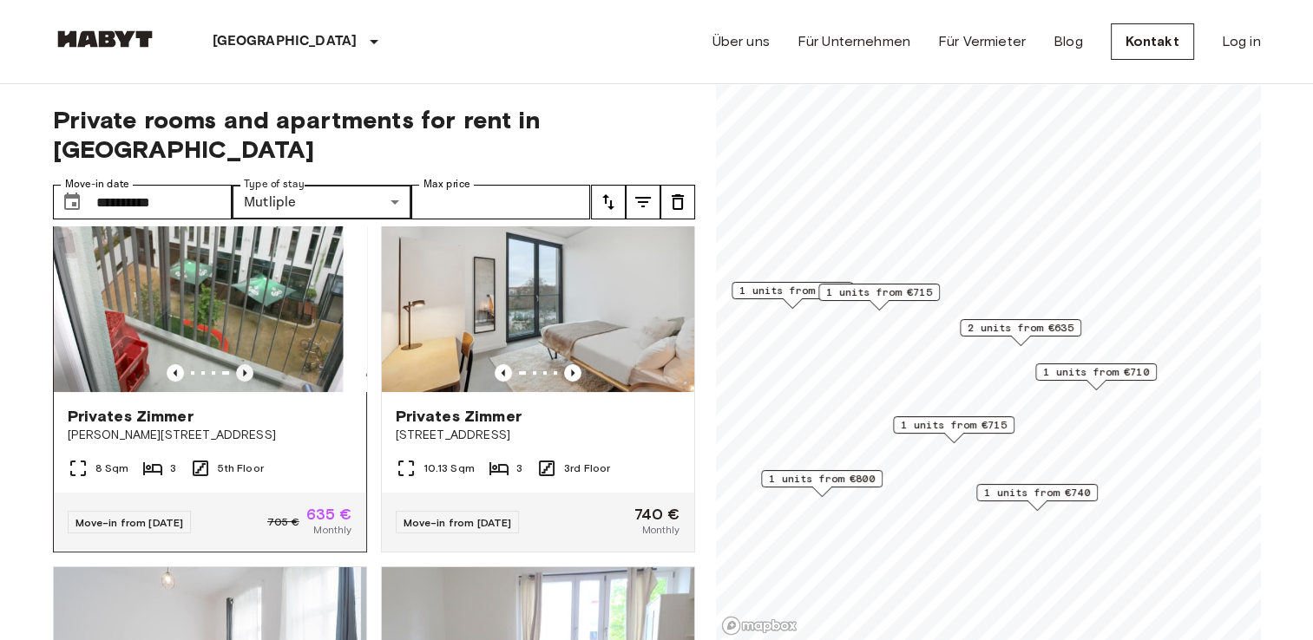
click at [239, 364] on icon "Previous image" at bounding box center [244, 372] width 17 height 17
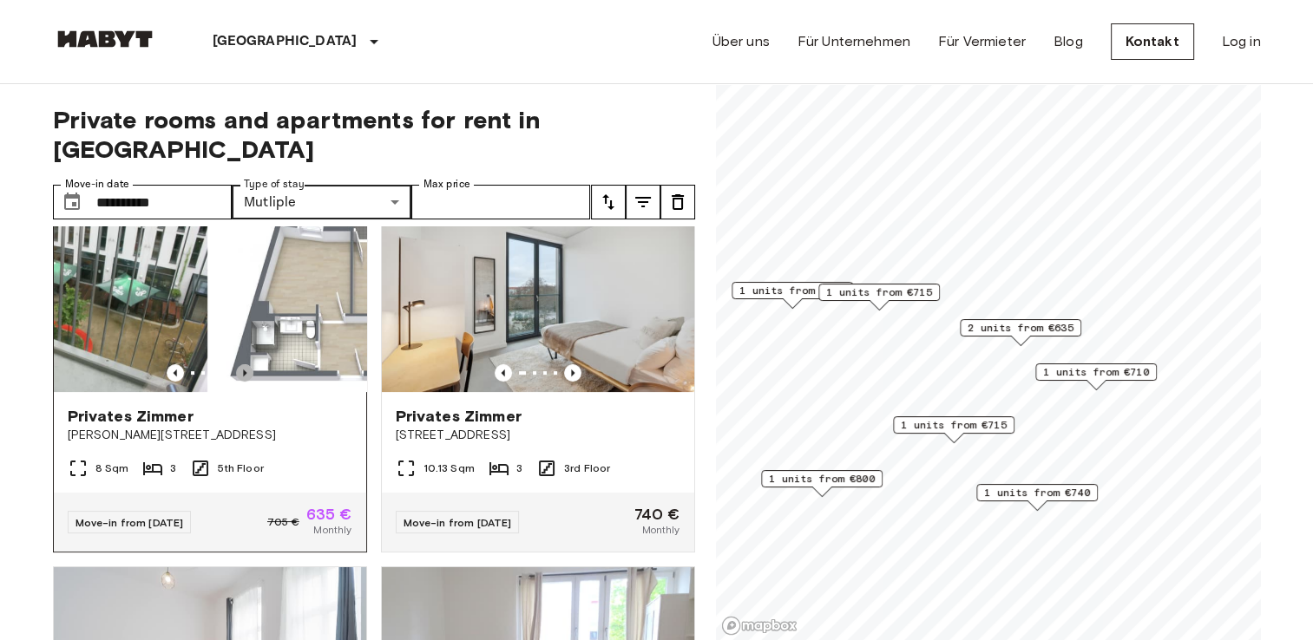
click at [239, 364] on icon "Previous image" at bounding box center [244, 372] width 17 height 17
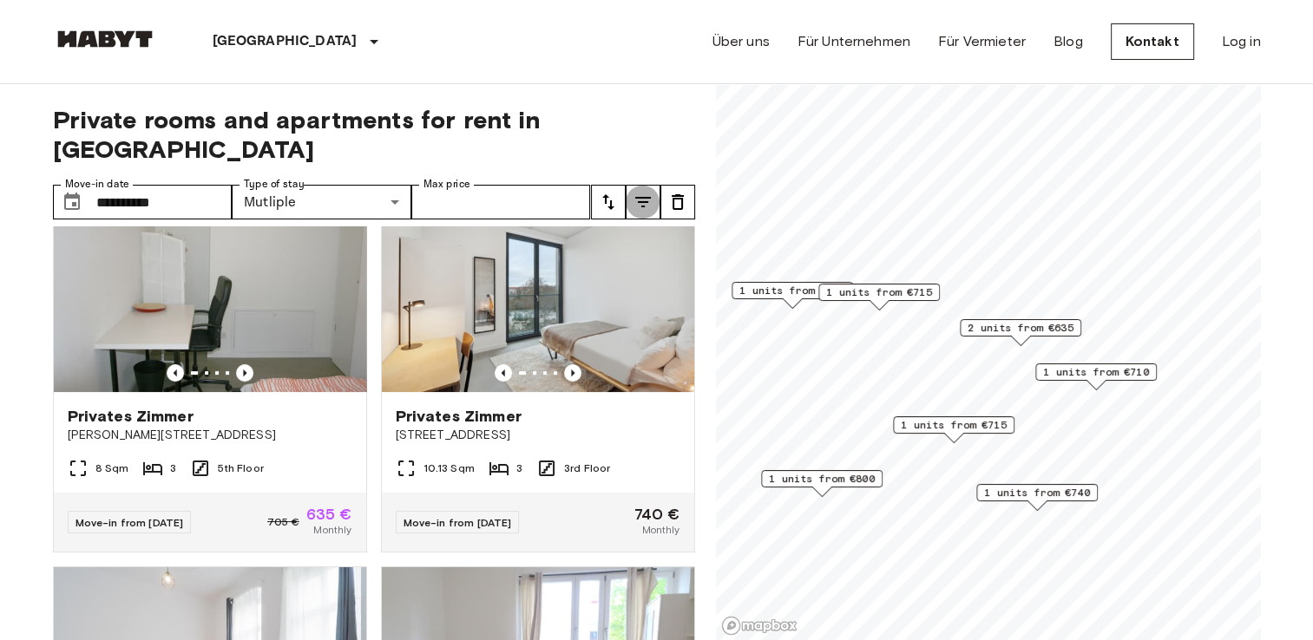
click at [645, 197] on icon "tune" at bounding box center [643, 202] width 16 height 10
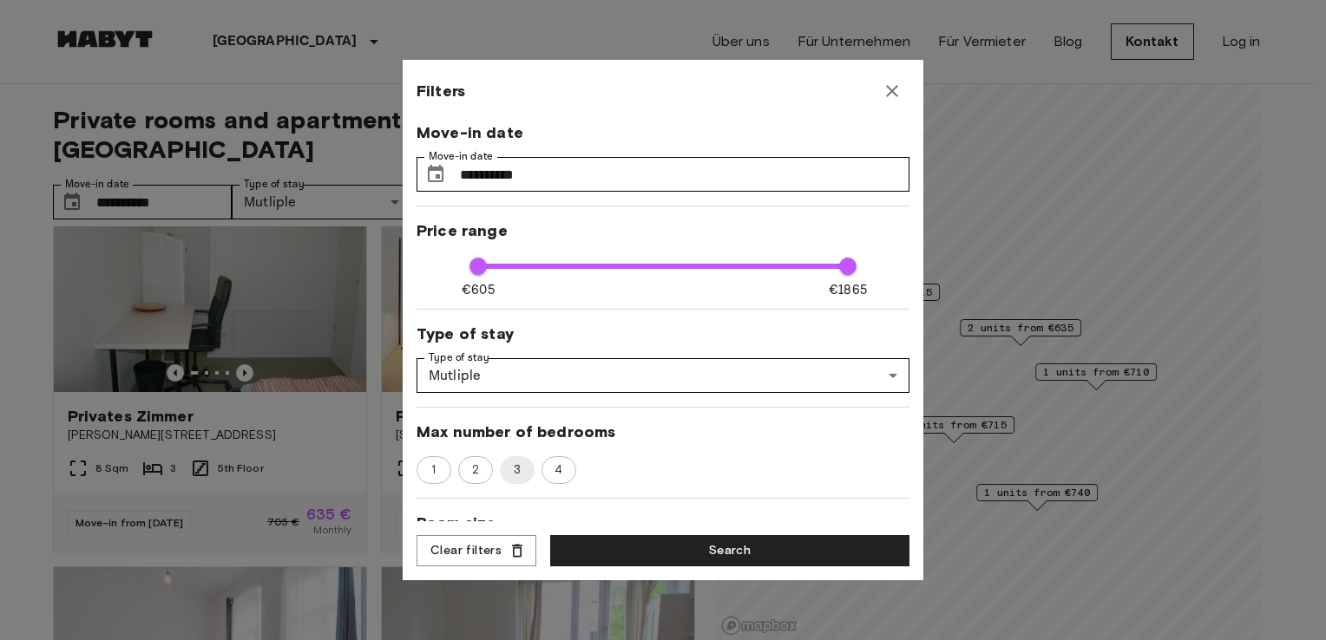
click at [576, 475] on div "1 2 3 4" at bounding box center [662, 470] width 493 height 28
click at [567, 470] on span "4" at bounding box center [558, 470] width 27 height 17
type input "**"
click at [609, 549] on button "Search" at bounding box center [729, 551] width 359 height 32
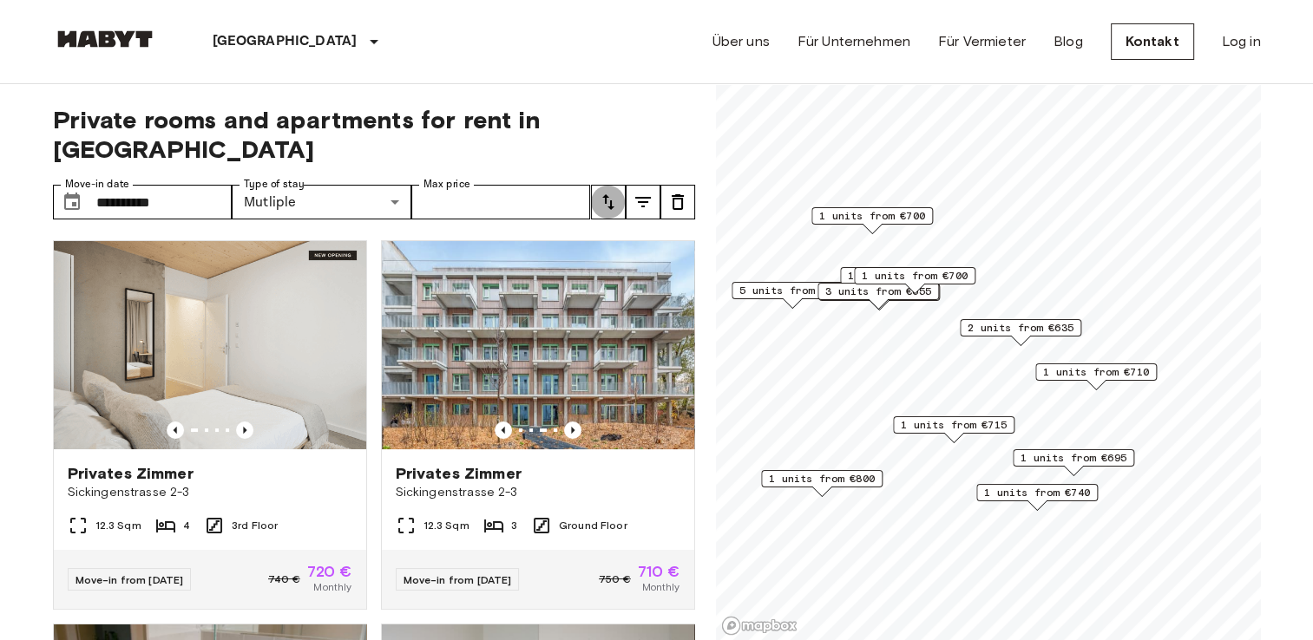
click at [619, 185] on button "tune" at bounding box center [608, 202] width 35 height 35
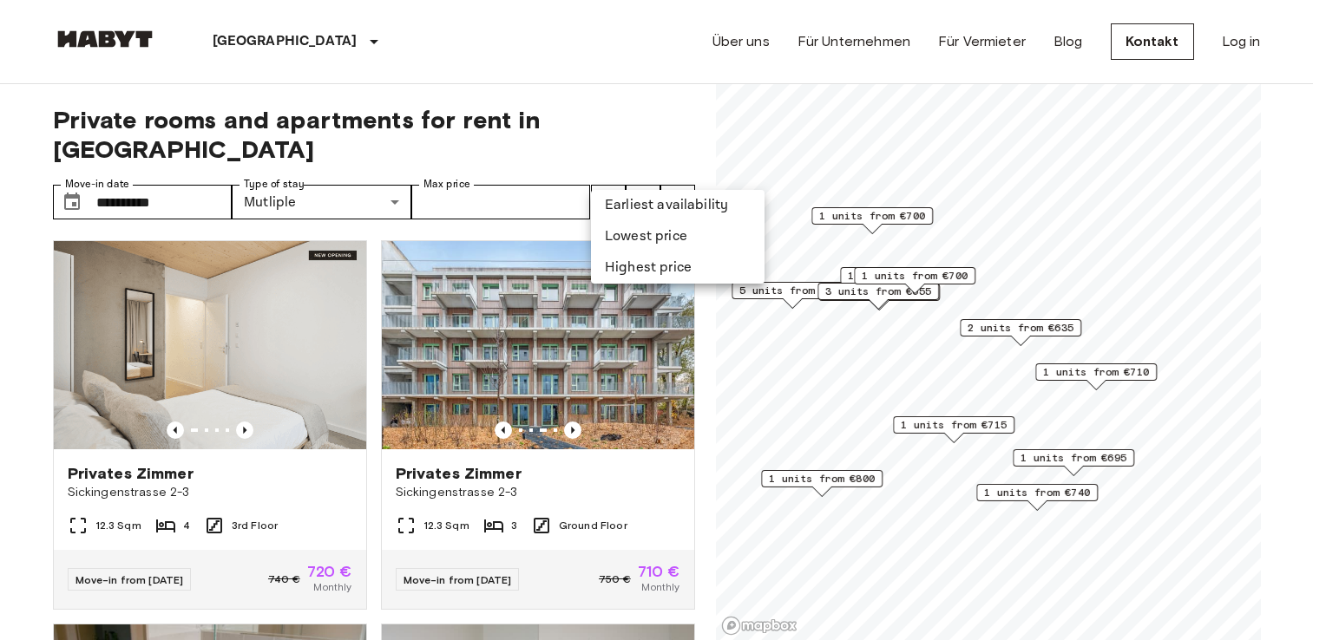
click at [620, 230] on li "Lowest price" at bounding box center [678, 236] width 174 height 31
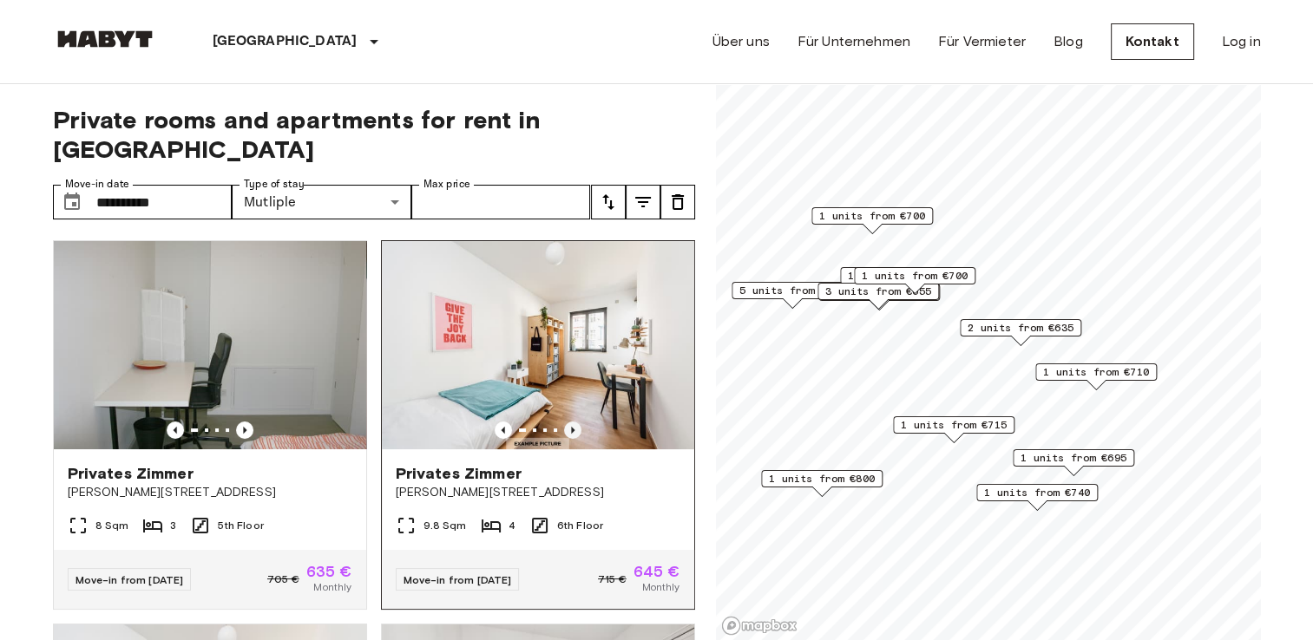
click at [567, 422] on icon "Previous image" at bounding box center [572, 430] width 17 height 17
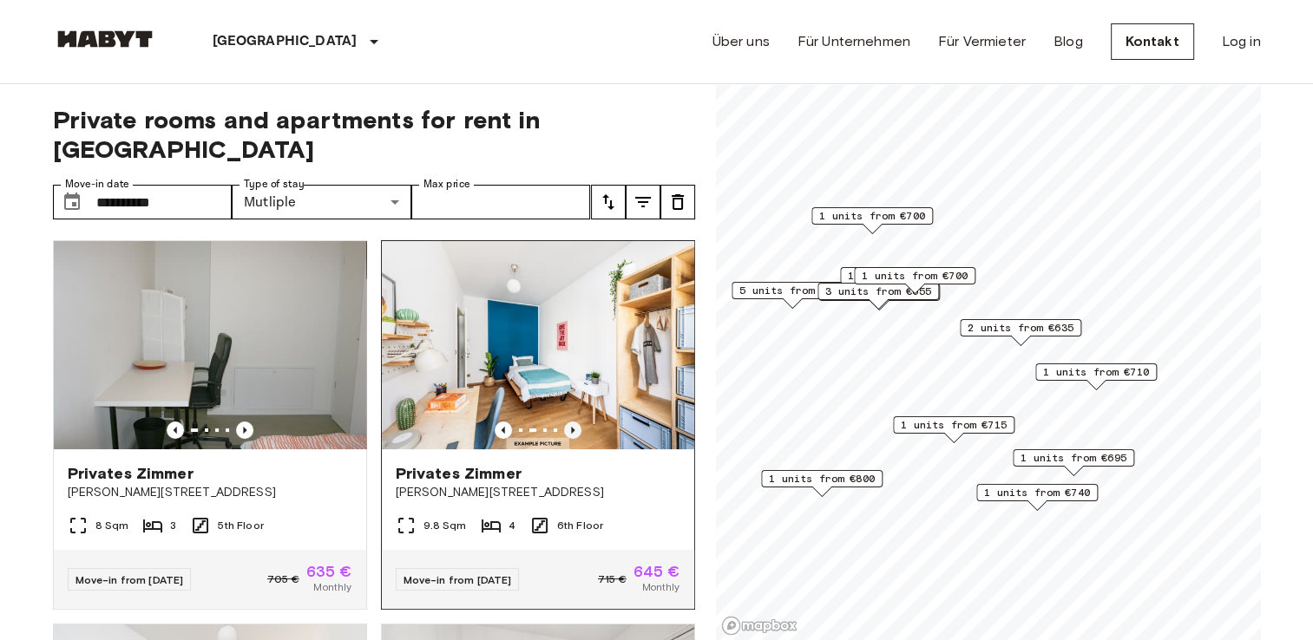
click at [567, 422] on icon "Previous image" at bounding box center [572, 430] width 17 height 17
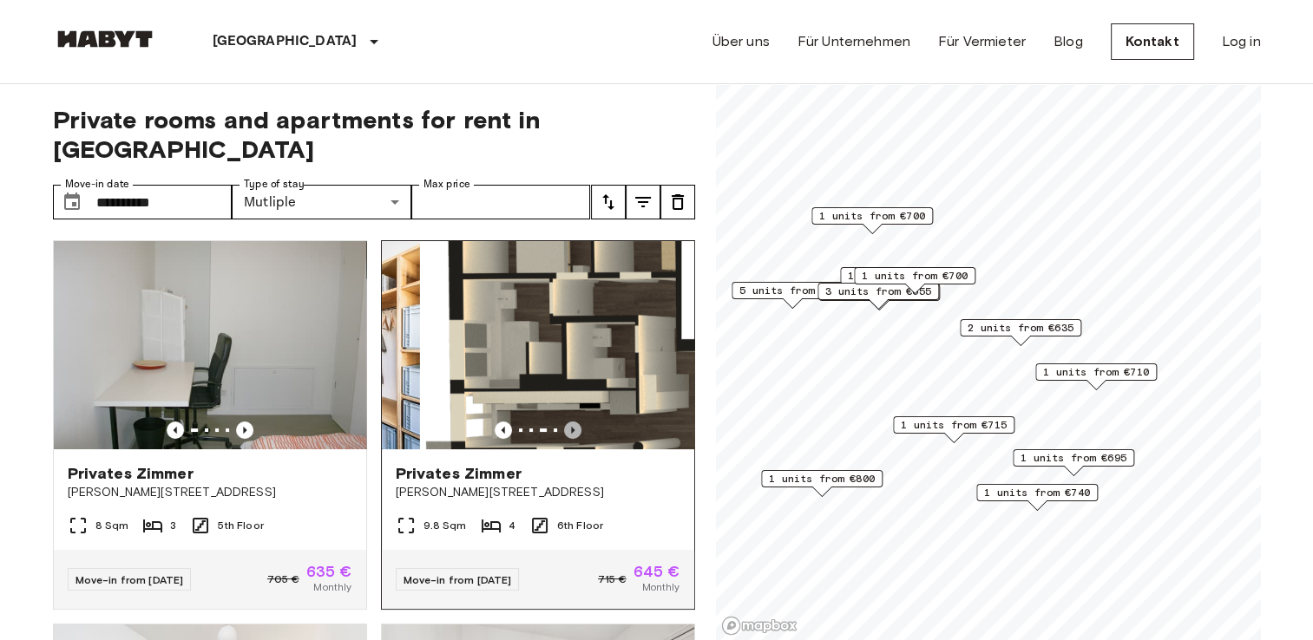
click at [564, 422] on icon "Previous image" at bounding box center [572, 430] width 17 height 17
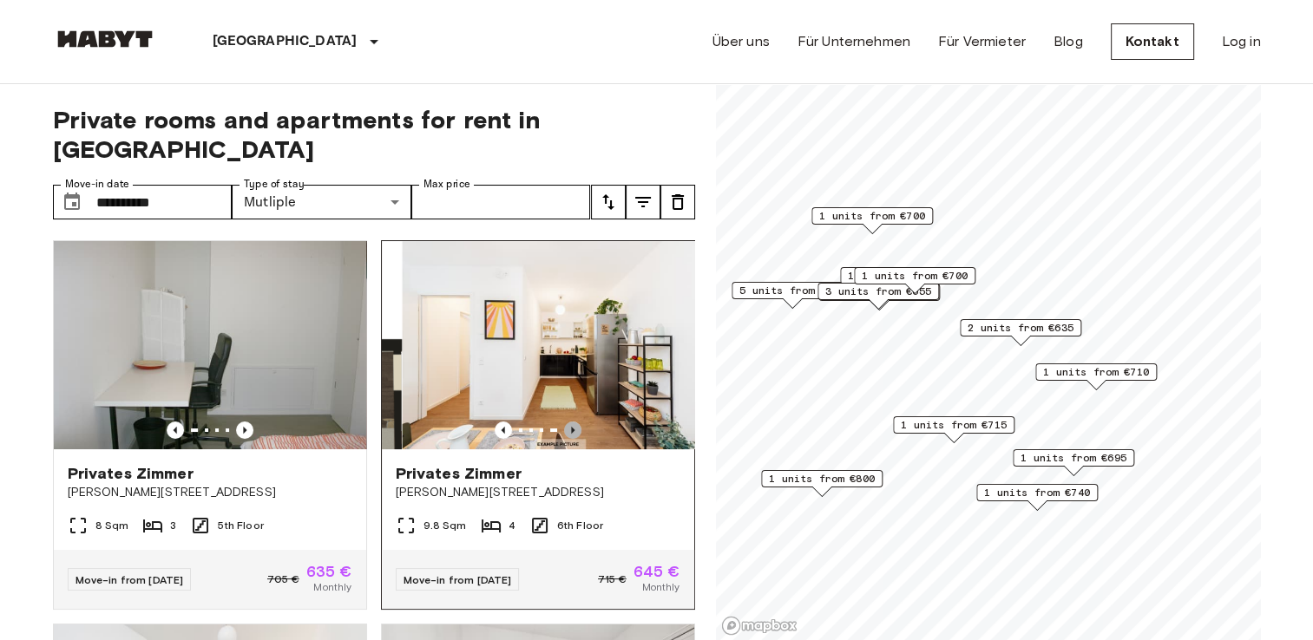
click at [564, 422] on icon "Previous image" at bounding box center [572, 430] width 17 height 17
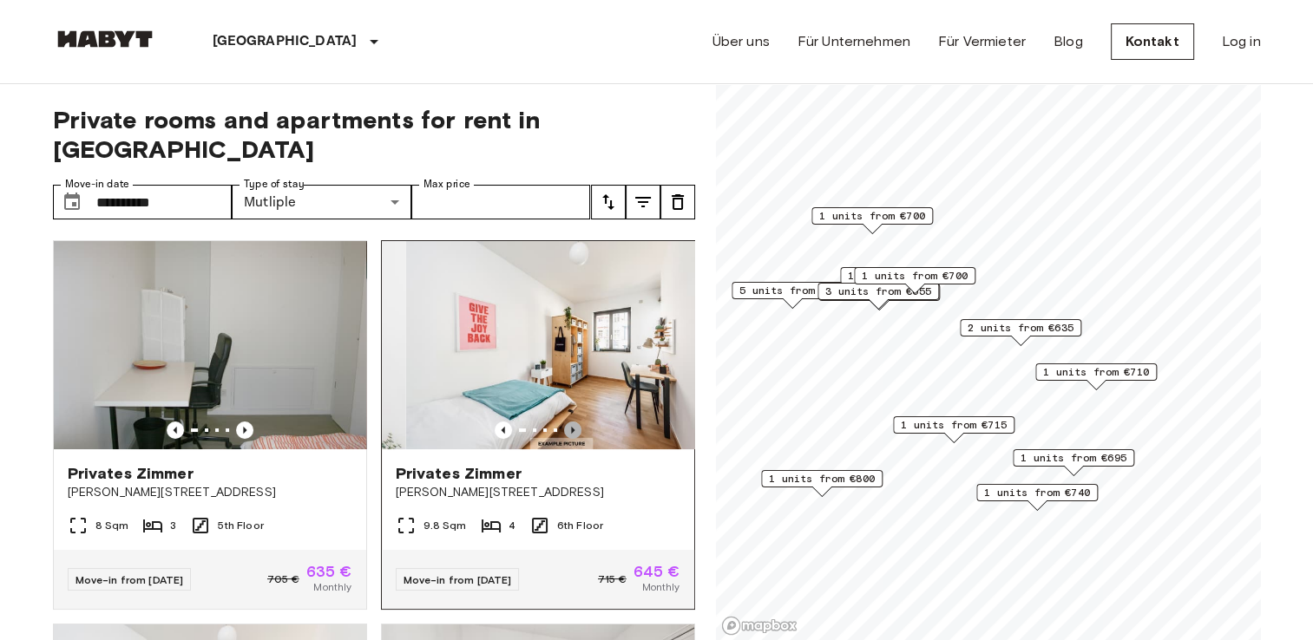
click at [564, 422] on icon "Previous image" at bounding box center [572, 430] width 17 height 17
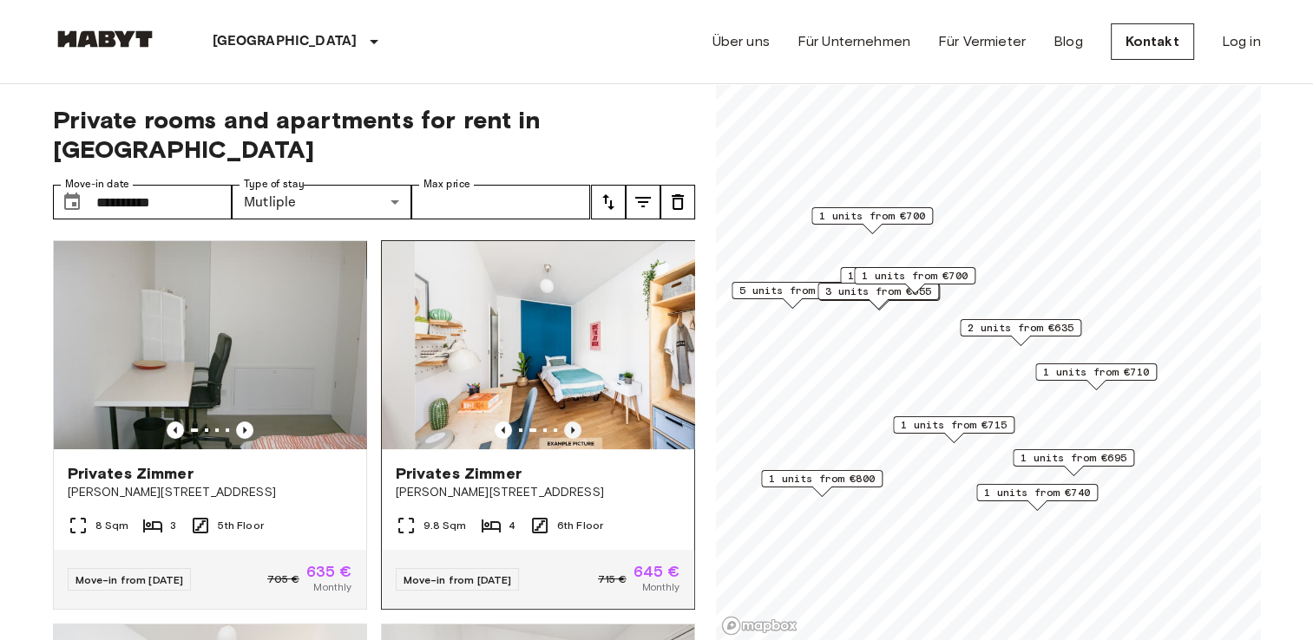
click at [564, 422] on icon "Previous image" at bounding box center [572, 430] width 17 height 17
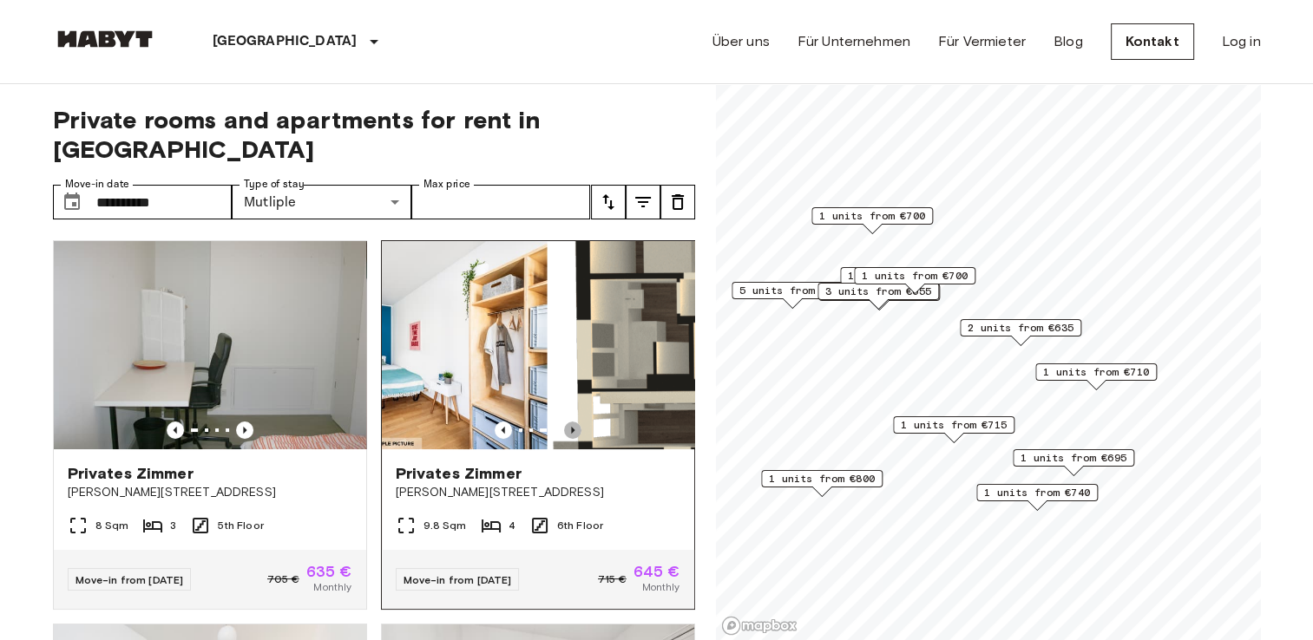
click at [564, 422] on icon "Previous image" at bounding box center [572, 430] width 17 height 17
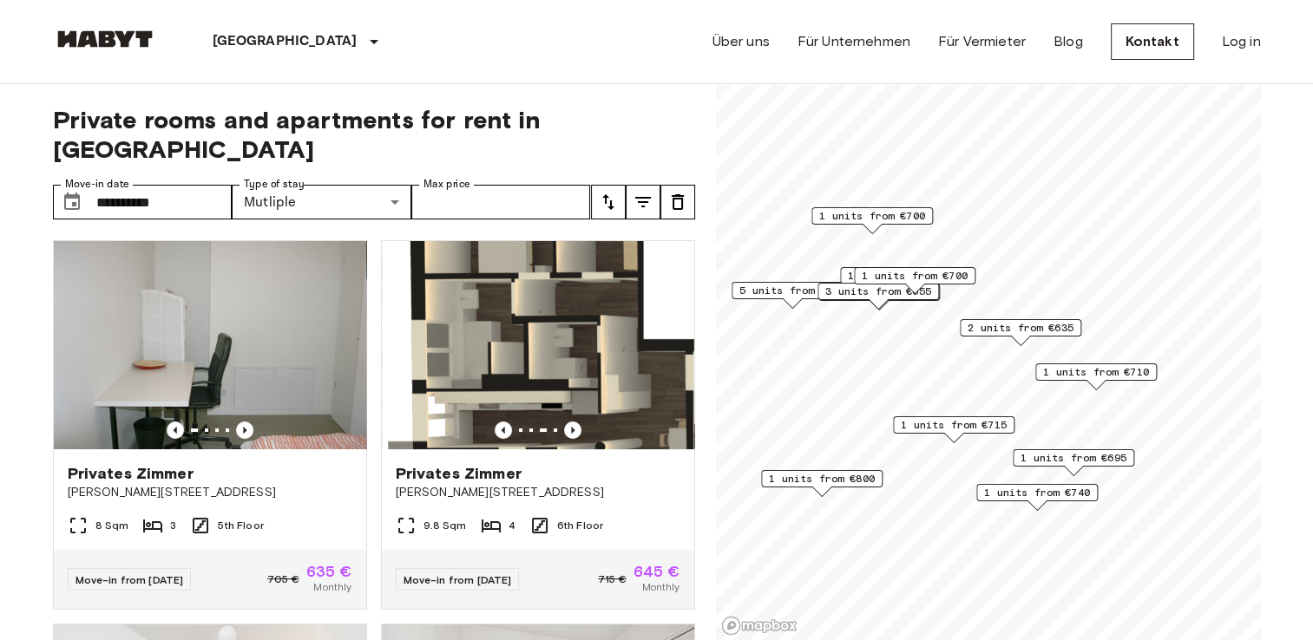
drag, startPoint x: 694, startPoint y: 247, endPoint x: 684, endPoint y: 300, distance: 53.9
click at [684, 300] on div "Privates [PERSON_NAME][GEOGRAPHIC_DATA][PERSON_NAME][STREET_ADDRESS]-3 8 Sqm 3 …" at bounding box center [367, 433] width 656 height 415
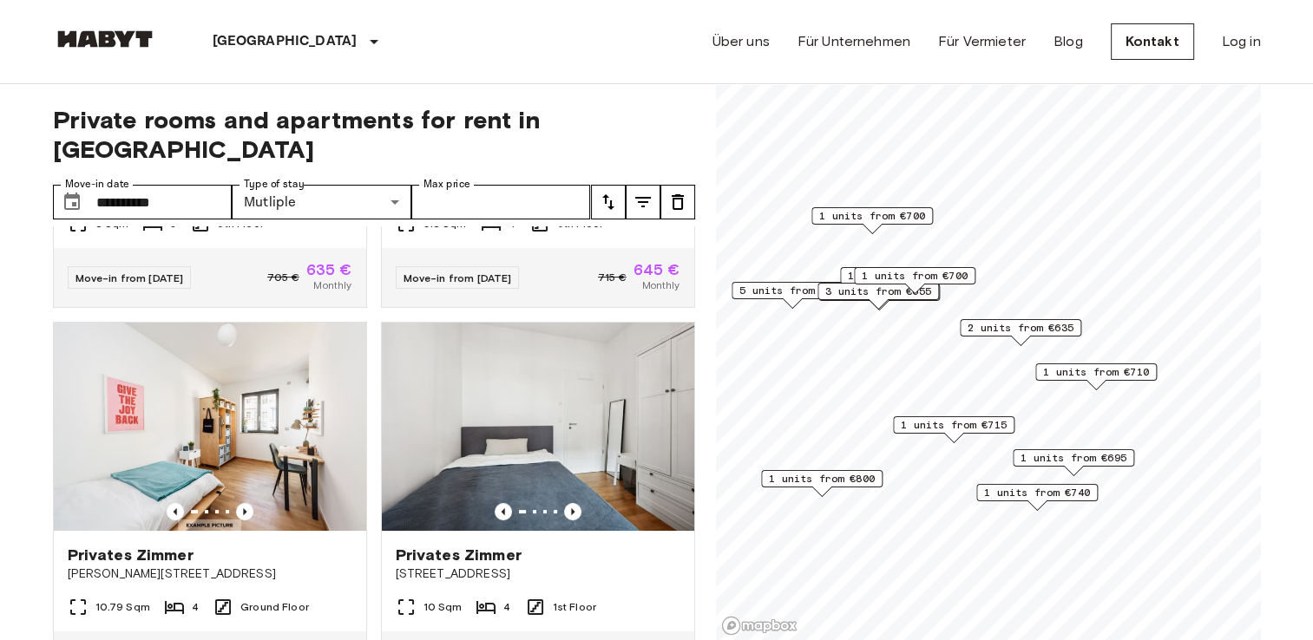
scroll to position [330, 0]
